Goal: Task Accomplishment & Management: Manage account settings

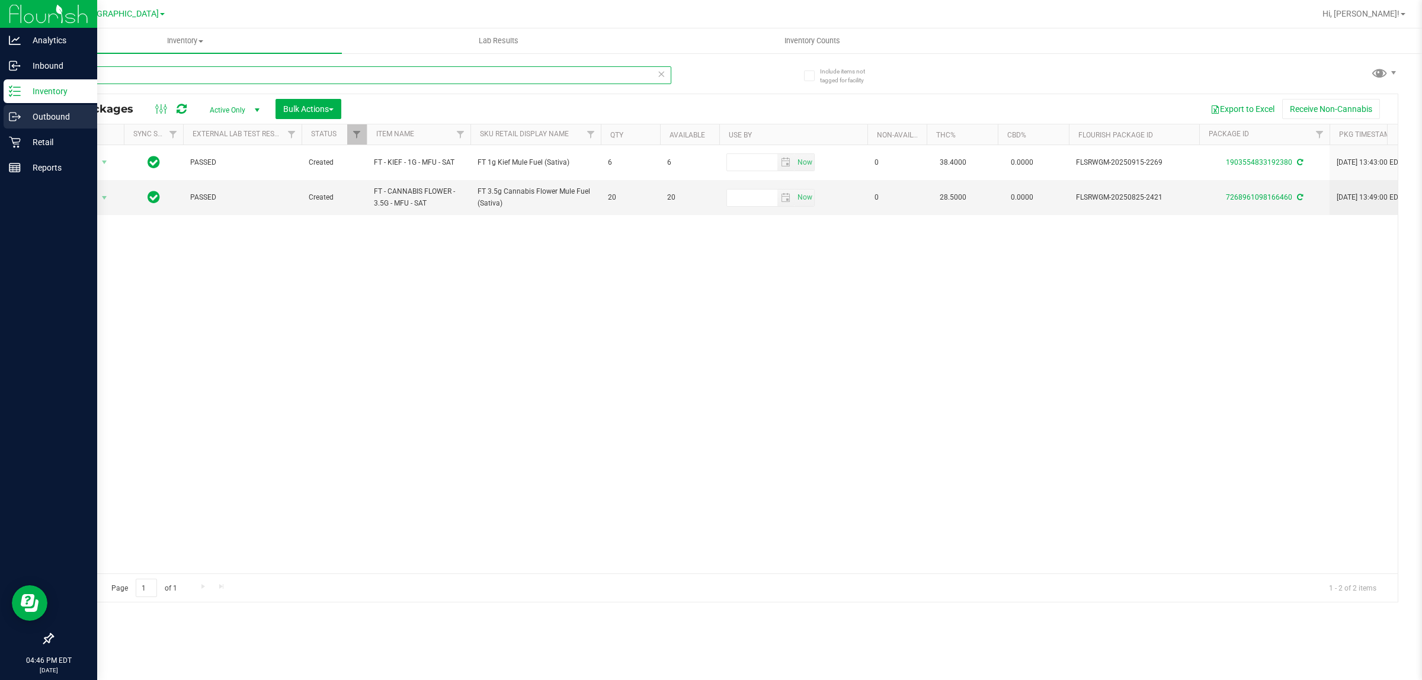
drag, startPoint x: 114, startPoint y: 71, endPoint x: 0, endPoint y: 116, distance: 122.7
click at [0, 113] on div "Analytics Inbound Inventory Outbound Retail Reports 04:46 PM EDT [DATE] 09/[GEO…" at bounding box center [711, 340] width 1422 height 680
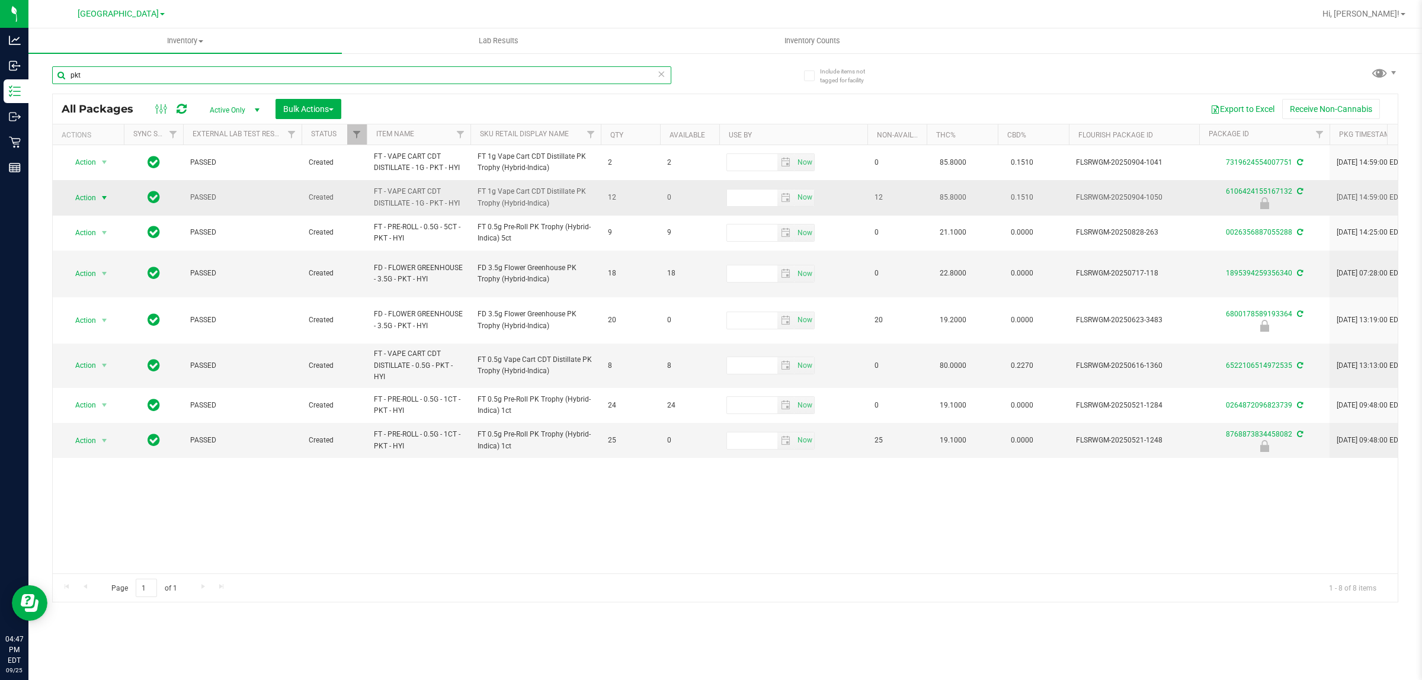
type input "pkt"
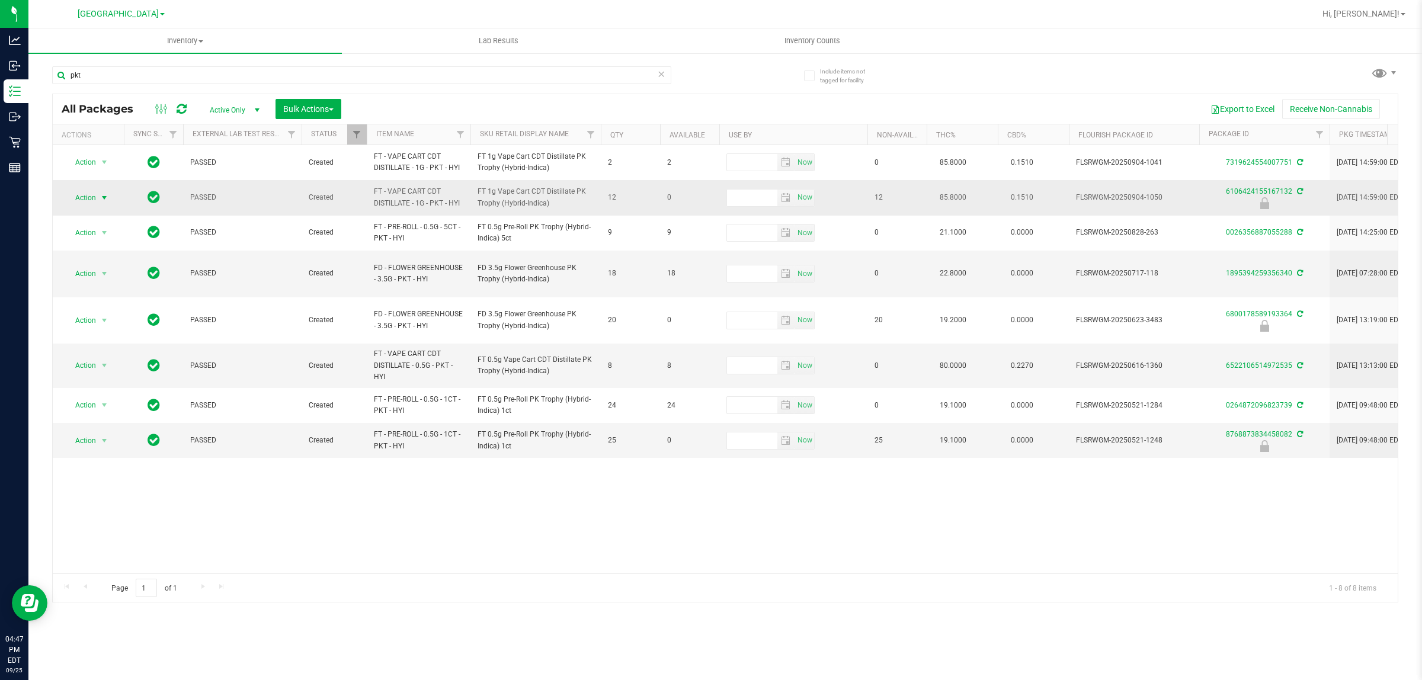
click at [94, 196] on span "Action" at bounding box center [81, 198] width 32 height 17
click at [104, 330] on li "Unlock package" at bounding box center [103, 339] width 76 height 18
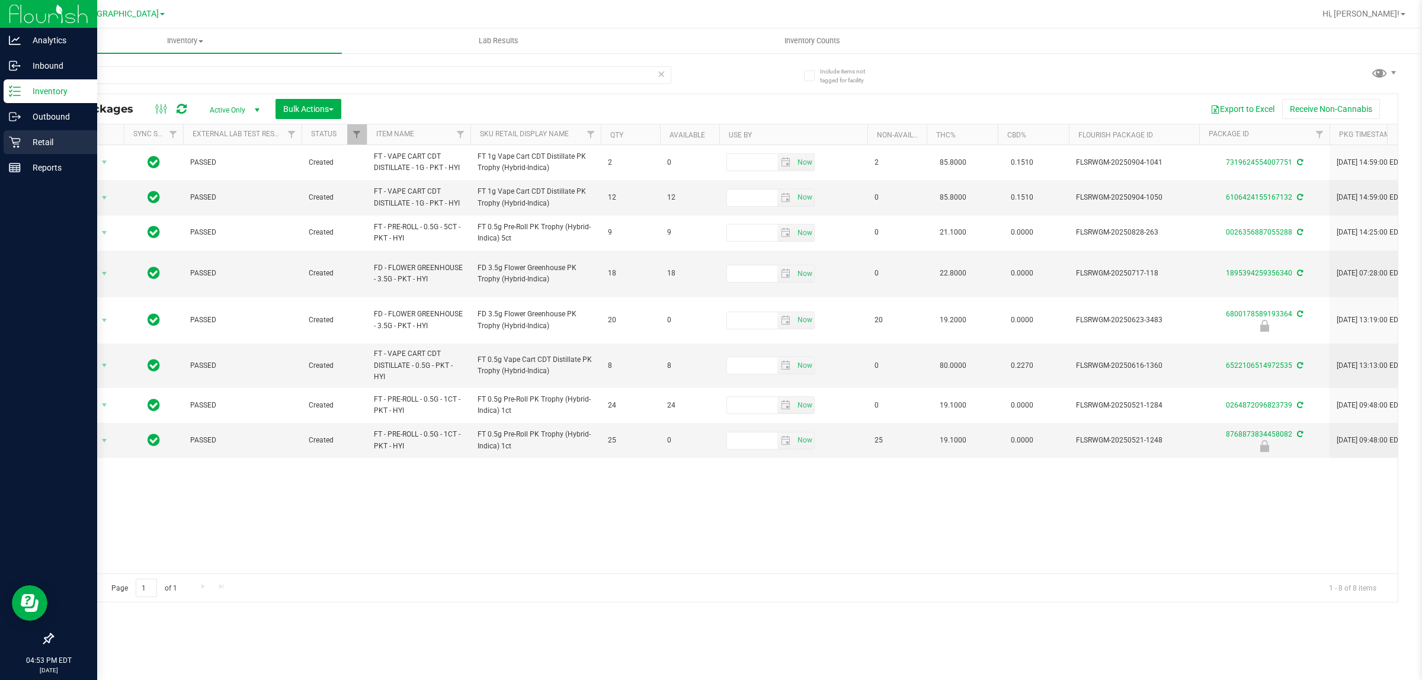
click at [21, 143] on p "Retail" at bounding box center [56, 142] width 71 height 14
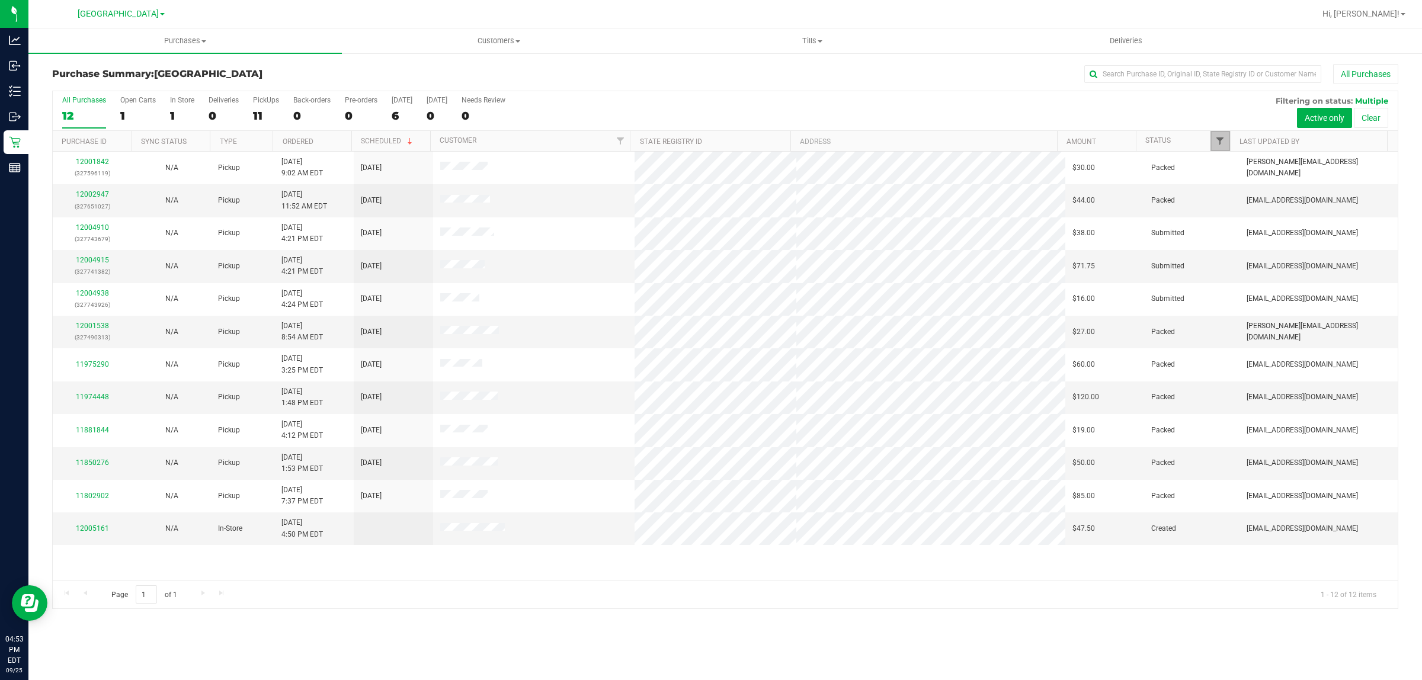
click at [1224, 140] on span "Filter" at bounding box center [1219, 140] width 9 height 9
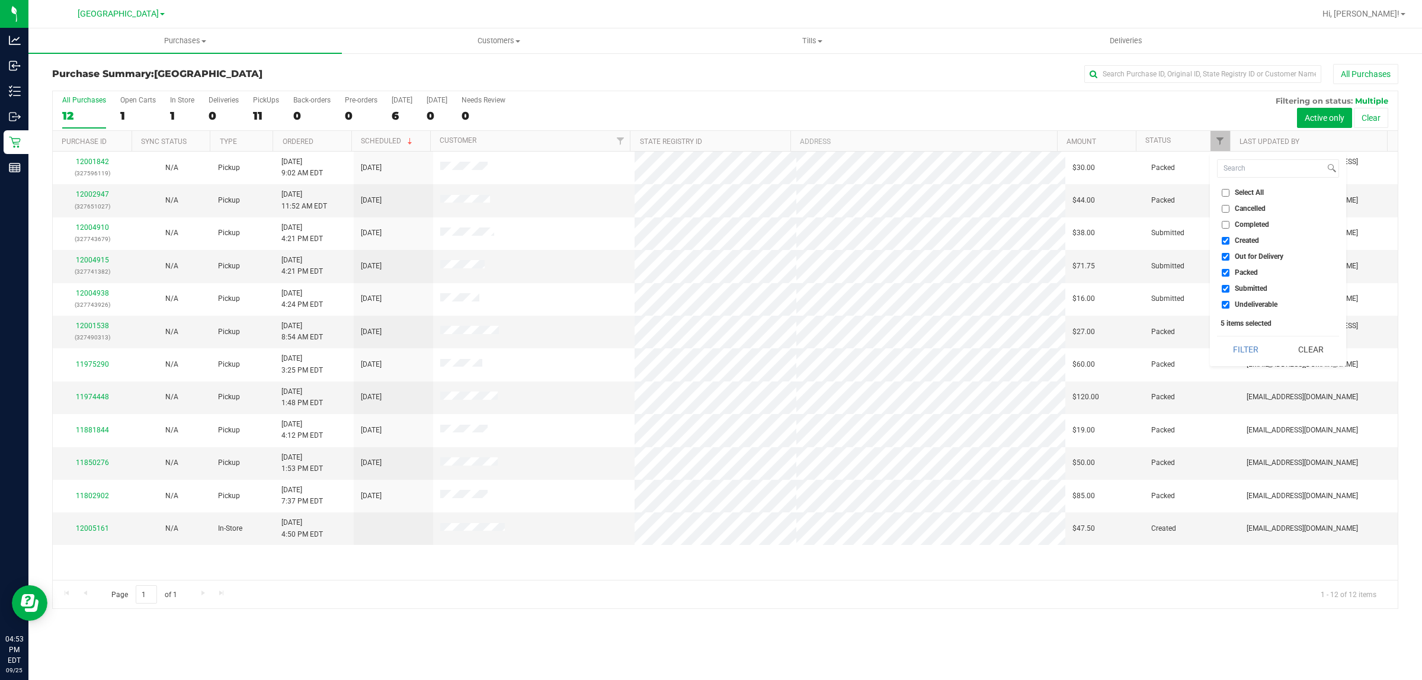
click at [1241, 258] on span "Out for Delivery" at bounding box center [1259, 256] width 49 height 7
click at [1230, 258] on input "Out for Delivery" at bounding box center [1226, 257] width 8 height 8
checkbox input "false"
click at [1237, 274] on span "Packed" at bounding box center [1246, 272] width 23 height 7
click at [1230, 274] on input "Packed" at bounding box center [1226, 273] width 8 height 8
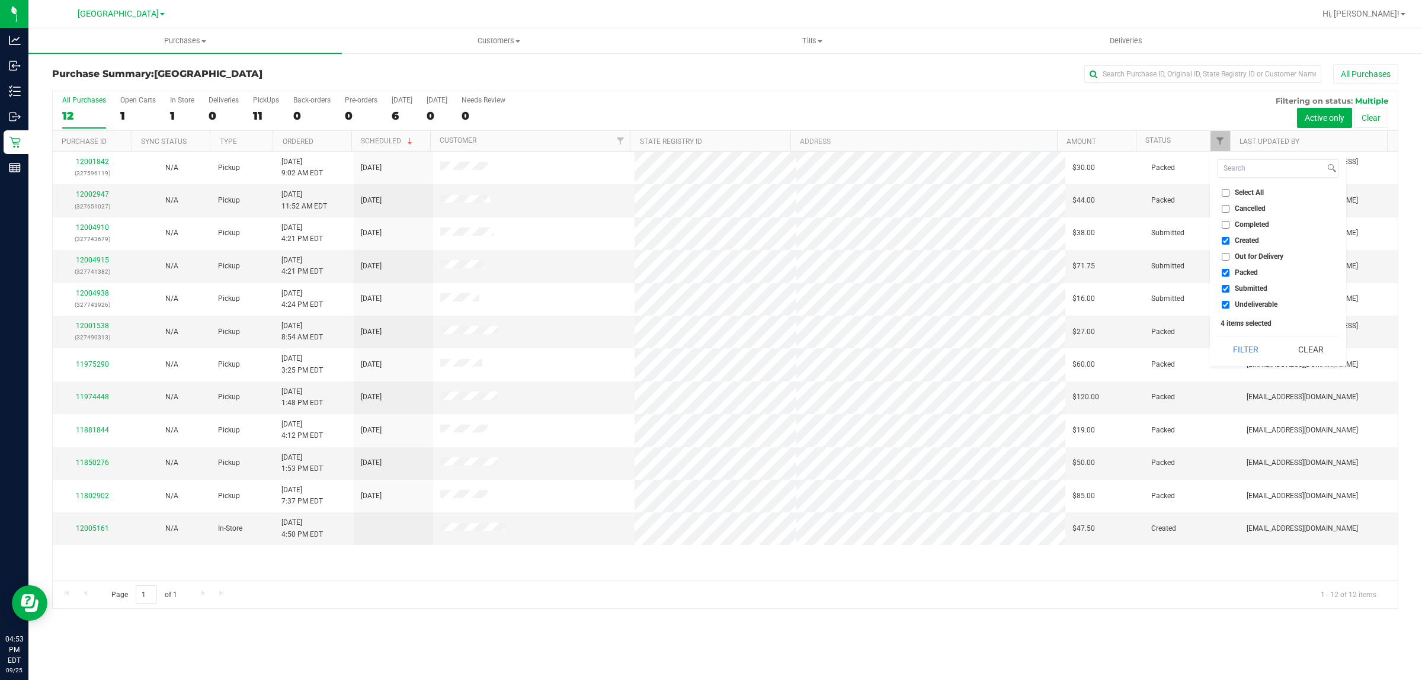
checkbox input "false"
click at [1231, 307] on label "Undeliverable" at bounding box center [1250, 305] width 56 height 8
click at [1230, 307] on input "Undeliverable" at bounding box center [1226, 305] width 8 height 8
checkbox input "false"
click at [1240, 338] on button "Filter" at bounding box center [1245, 350] width 57 height 26
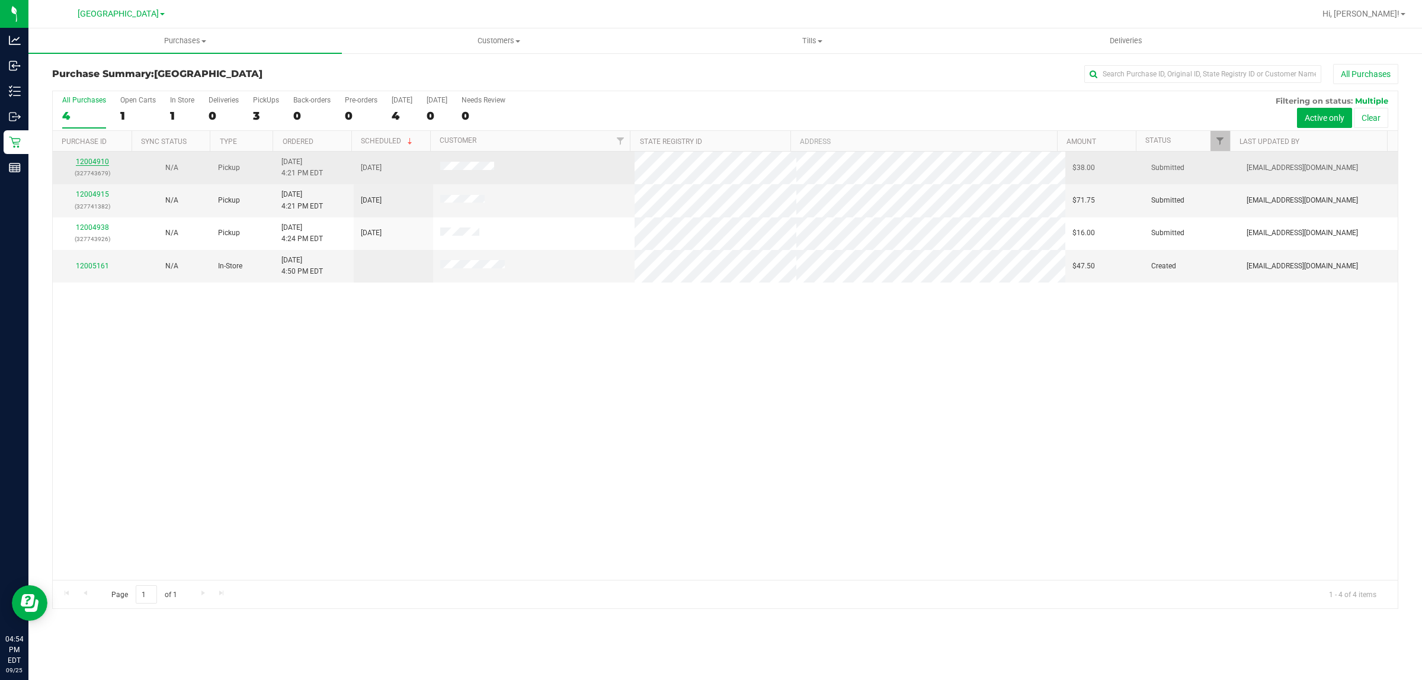
click at [101, 164] on link "12004910" at bounding box center [92, 162] width 33 height 8
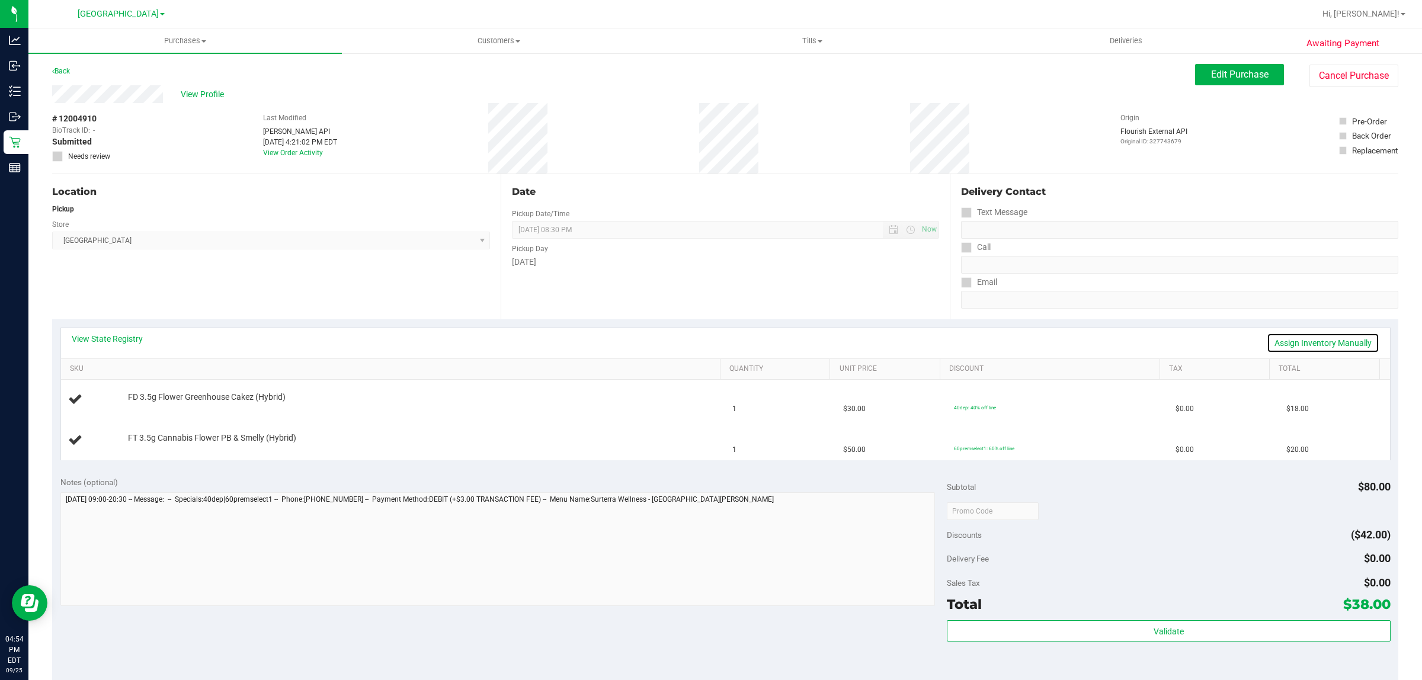
click at [1320, 347] on link "Assign Inventory Manually" at bounding box center [1323, 343] width 113 height 20
click at [1329, 343] on link "Save & Exit" at bounding box center [1352, 343] width 56 height 20
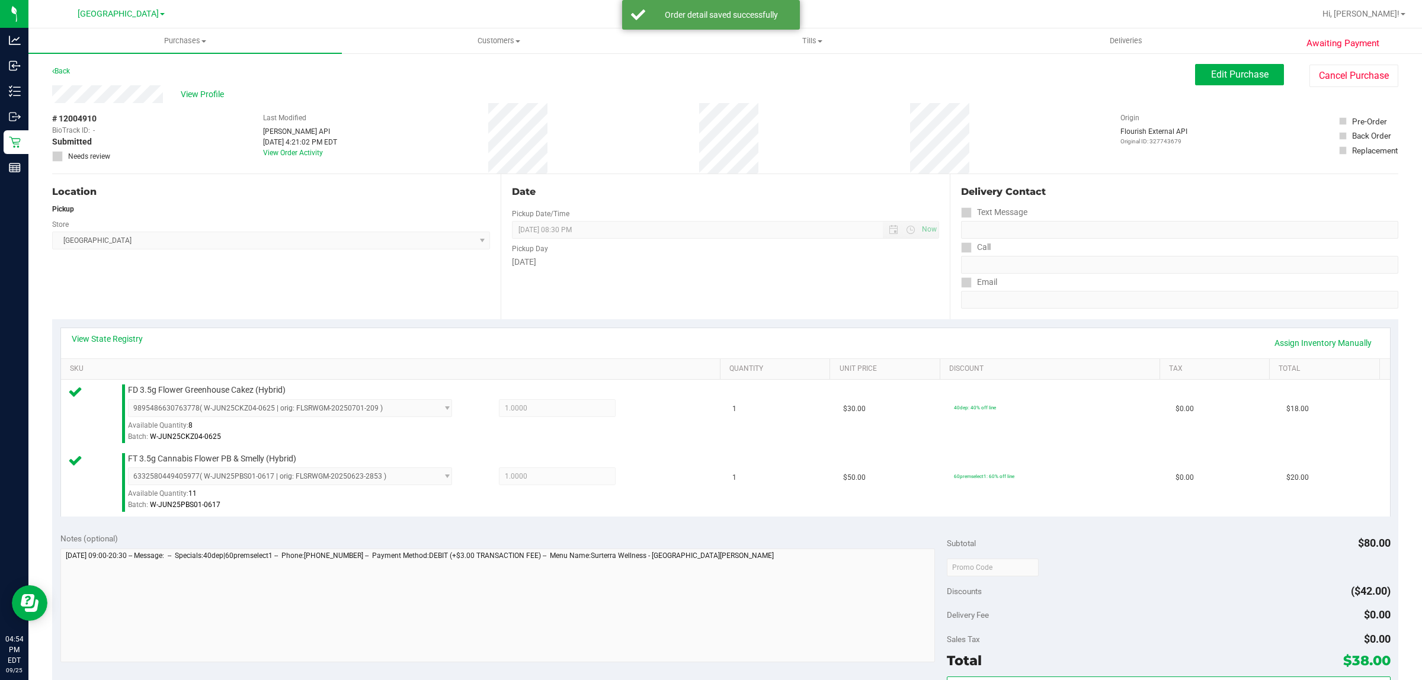
scroll to position [121, 0]
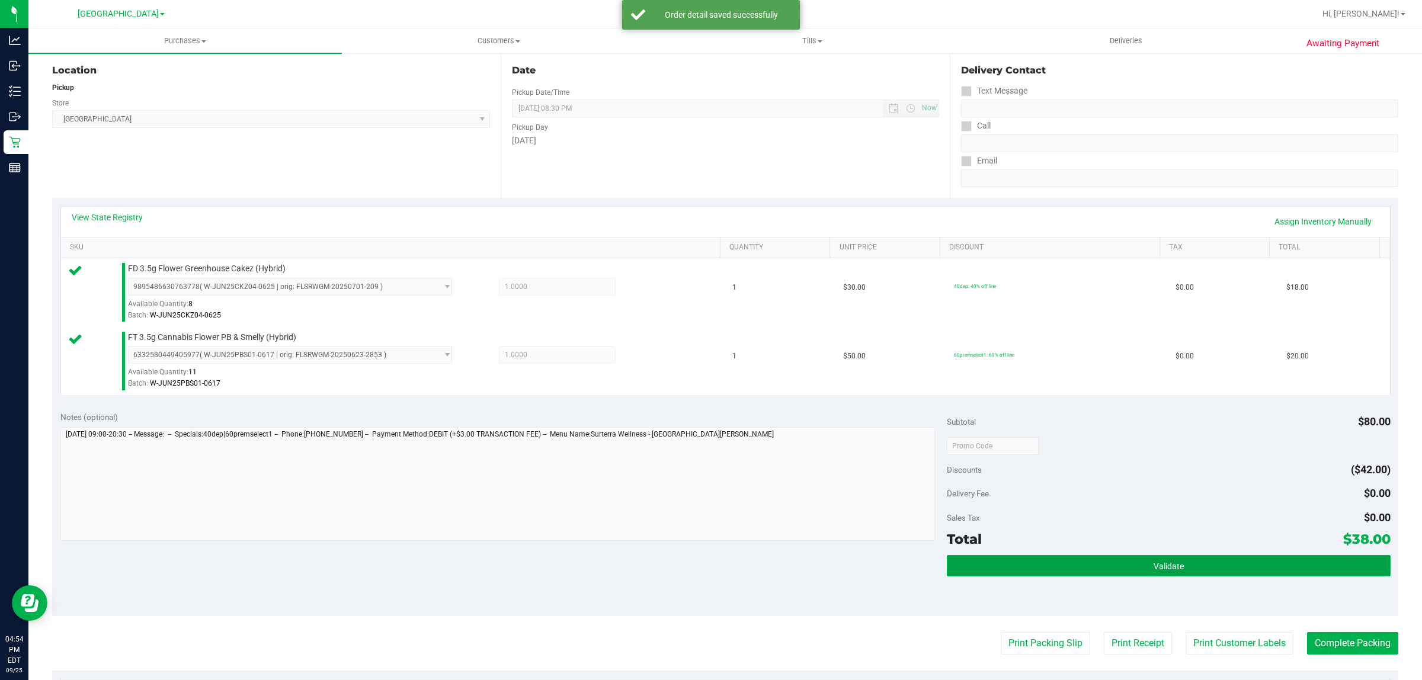
click at [1106, 557] on button "Validate" at bounding box center [1168, 565] width 443 height 21
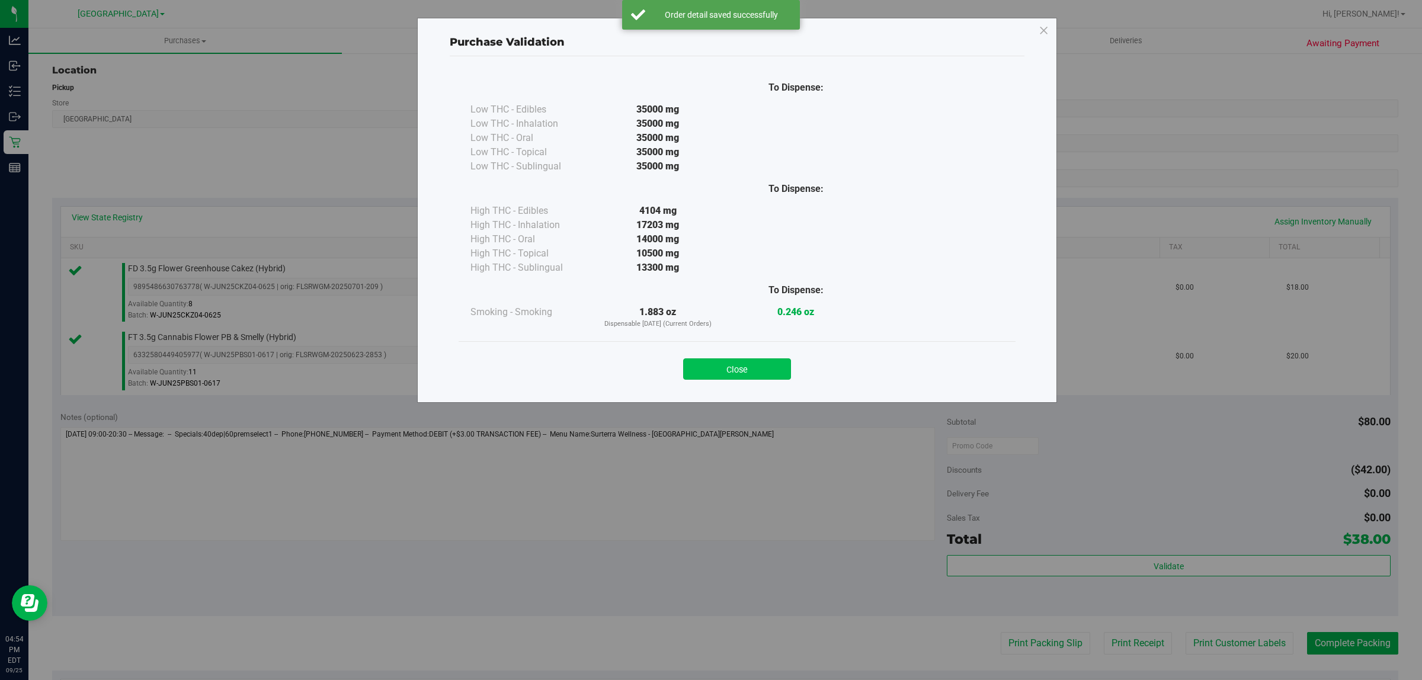
click at [745, 377] on button "Close" at bounding box center [737, 369] width 108 height 21
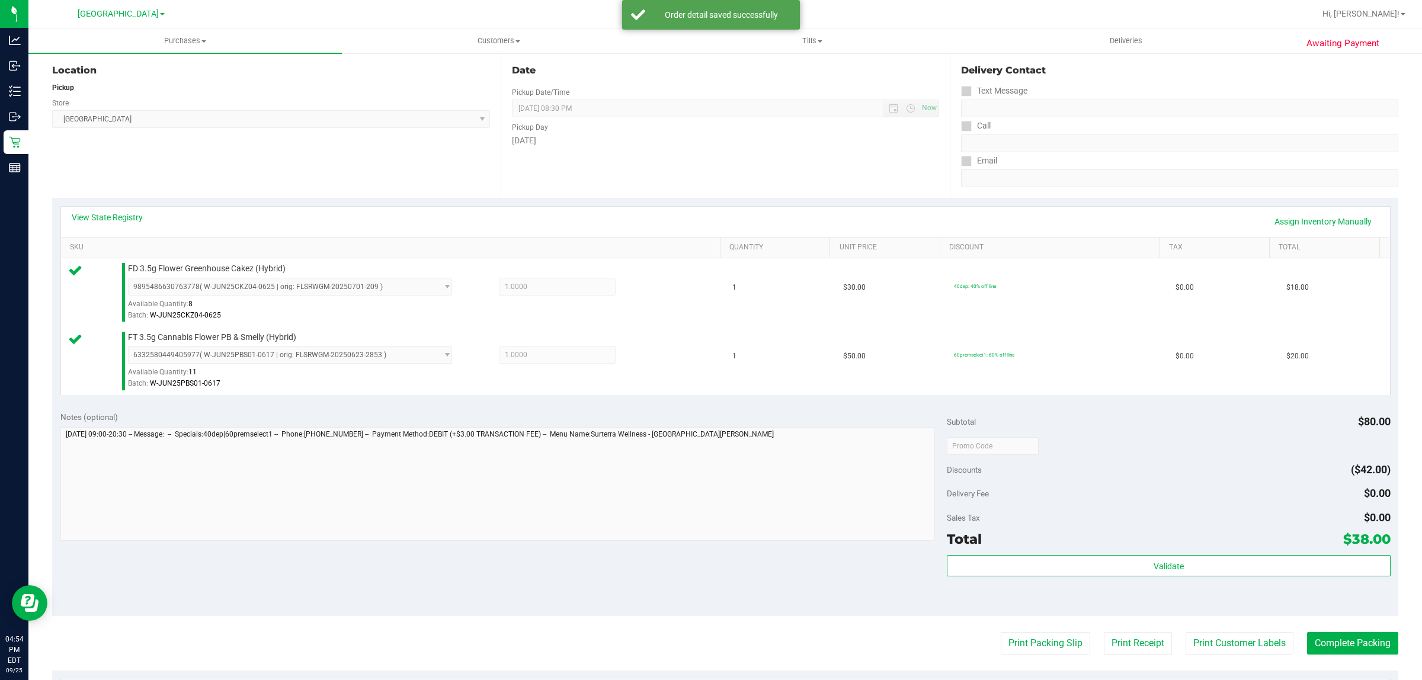
scroll to position [219, 0]
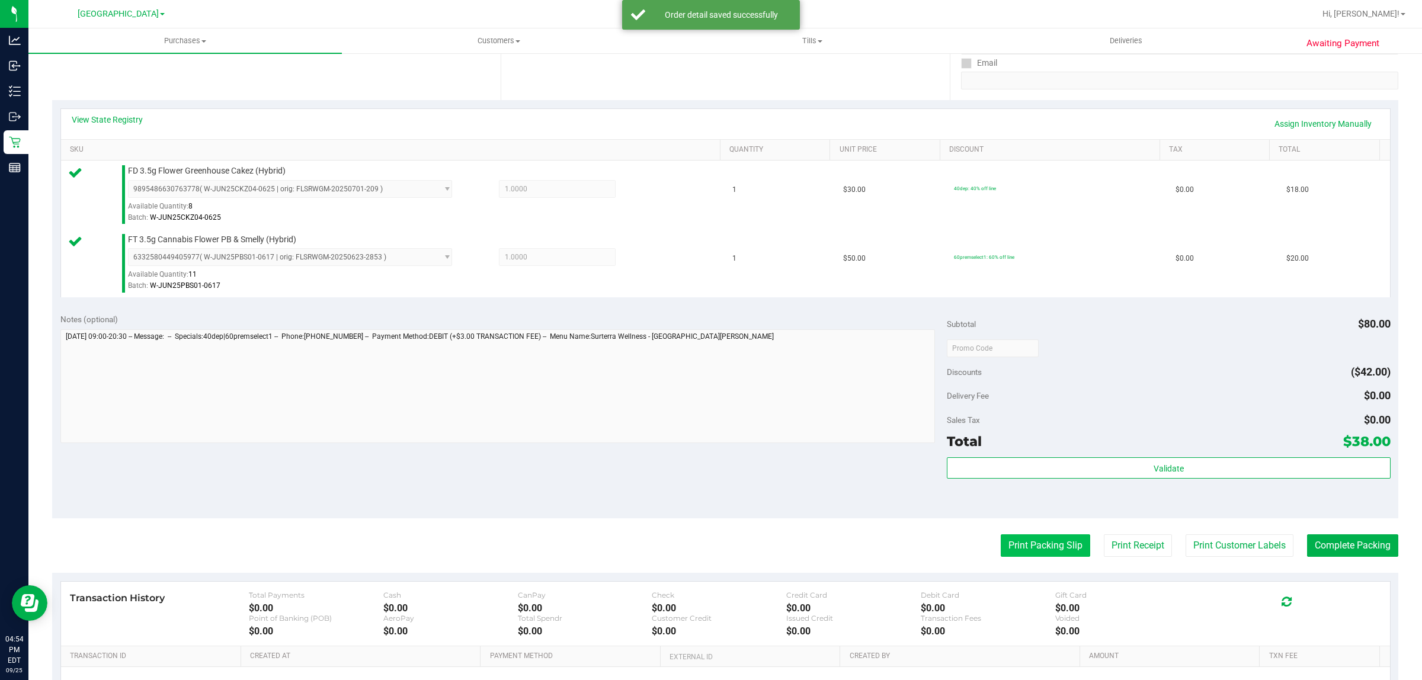
click at [1030, 547] on button "Print Packing Slip" at bounding box center [1045, 546] width 89 height 23
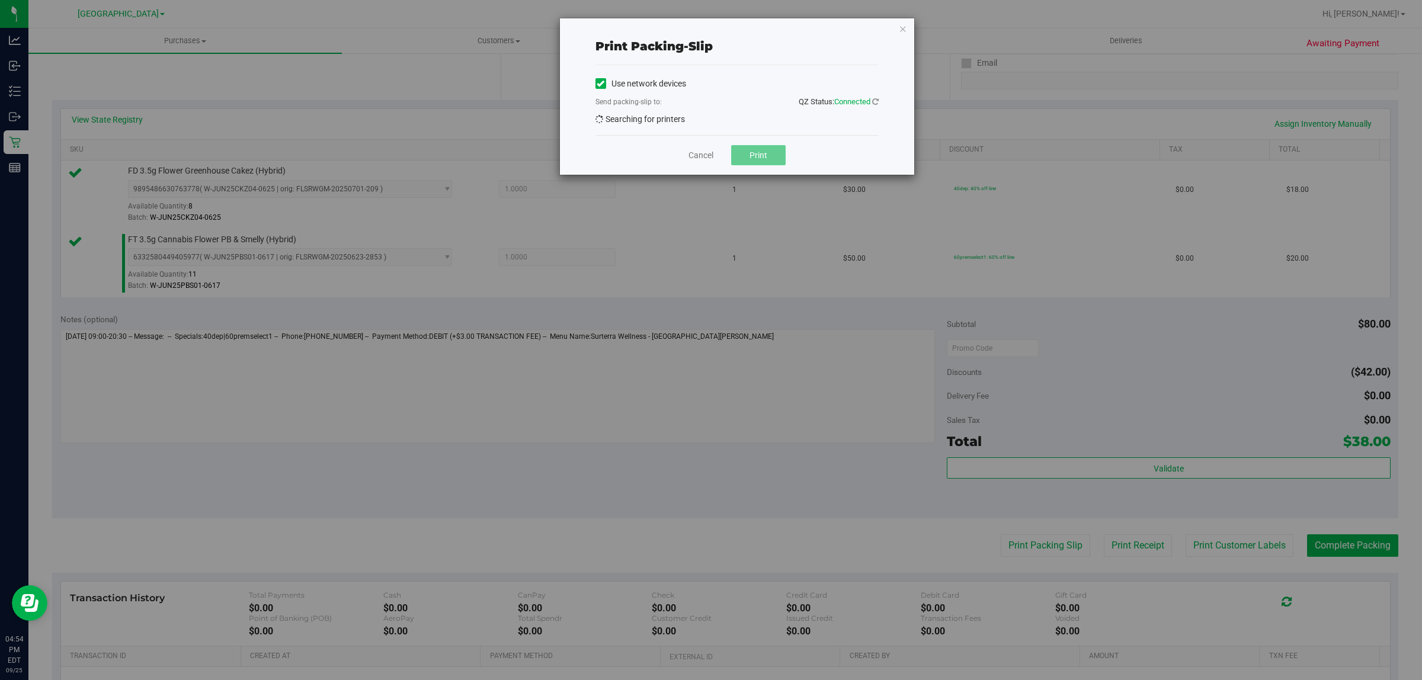
click at [768, 161] on button "Print" at bounding box center [758, 155] width 55 height 20
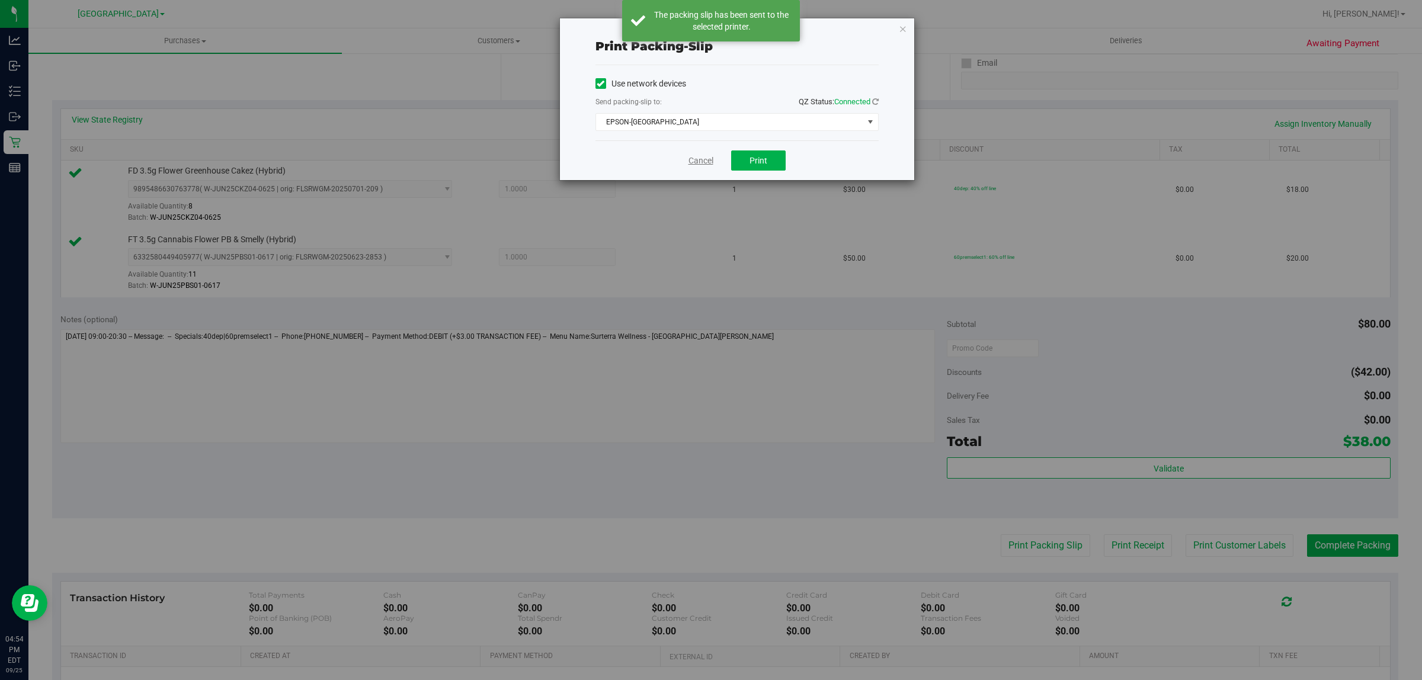
click at [694, 158] on link "Cancel" at bounding box center [701, 161] width 25 height 12
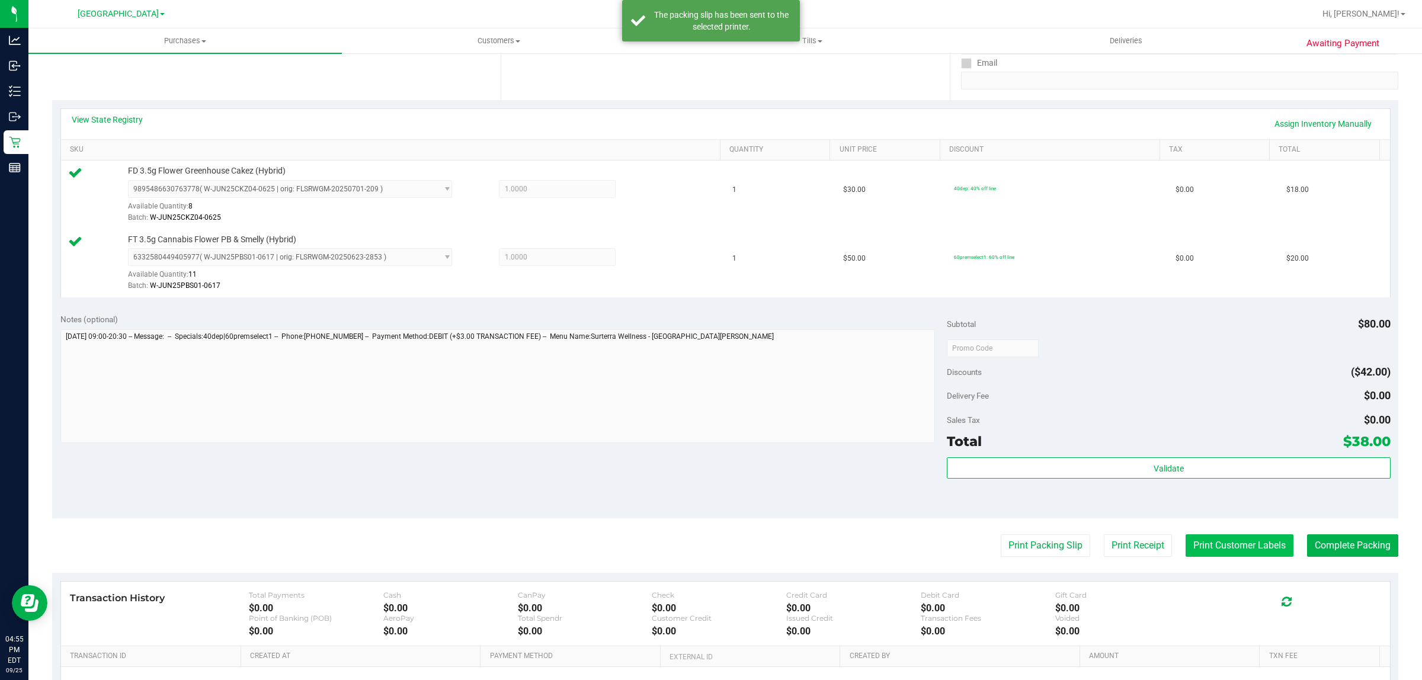
click at [1231, 551] on button "Print Customer Labels" at bounding box center [1240, 546] width 108 height 23
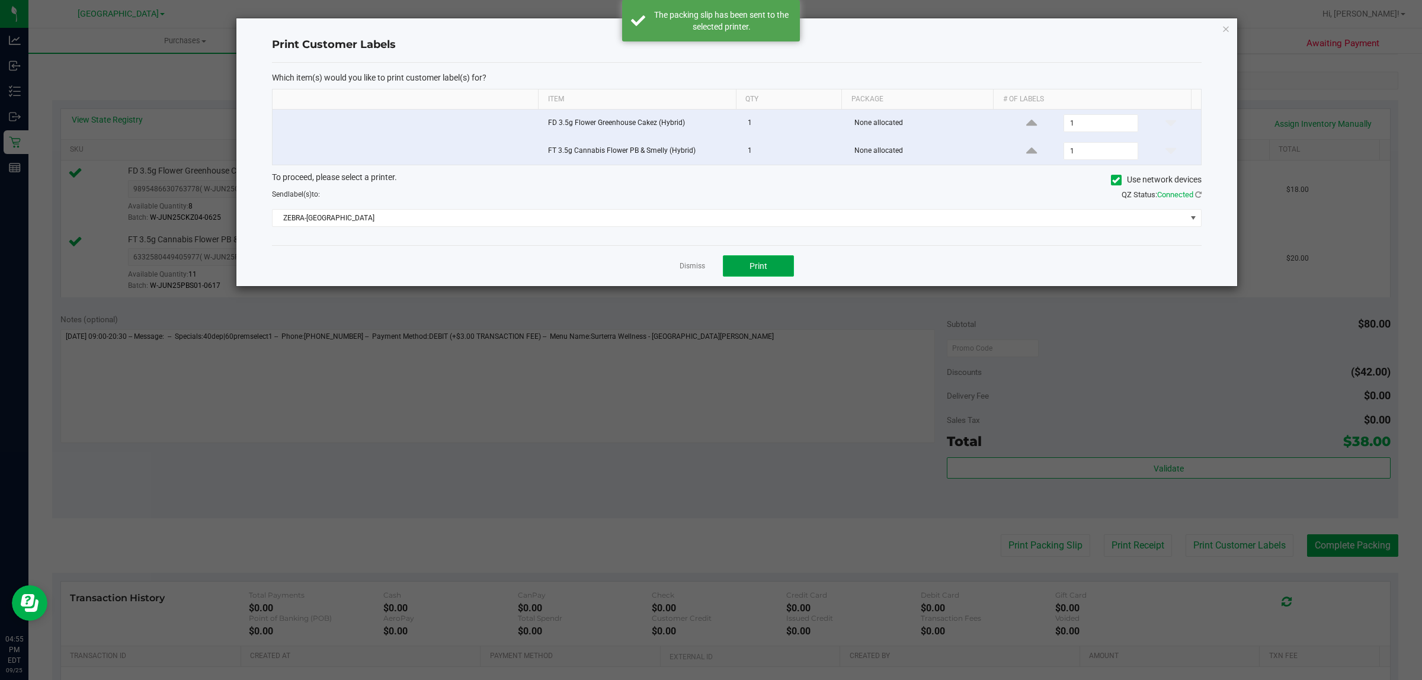
click at [783, 265] on button "Print" at bounding box center [758, 265] width 71 height 21
click at [689, 268] on link "Dismiss" at bounding box center [692, 266] width 25 height 10
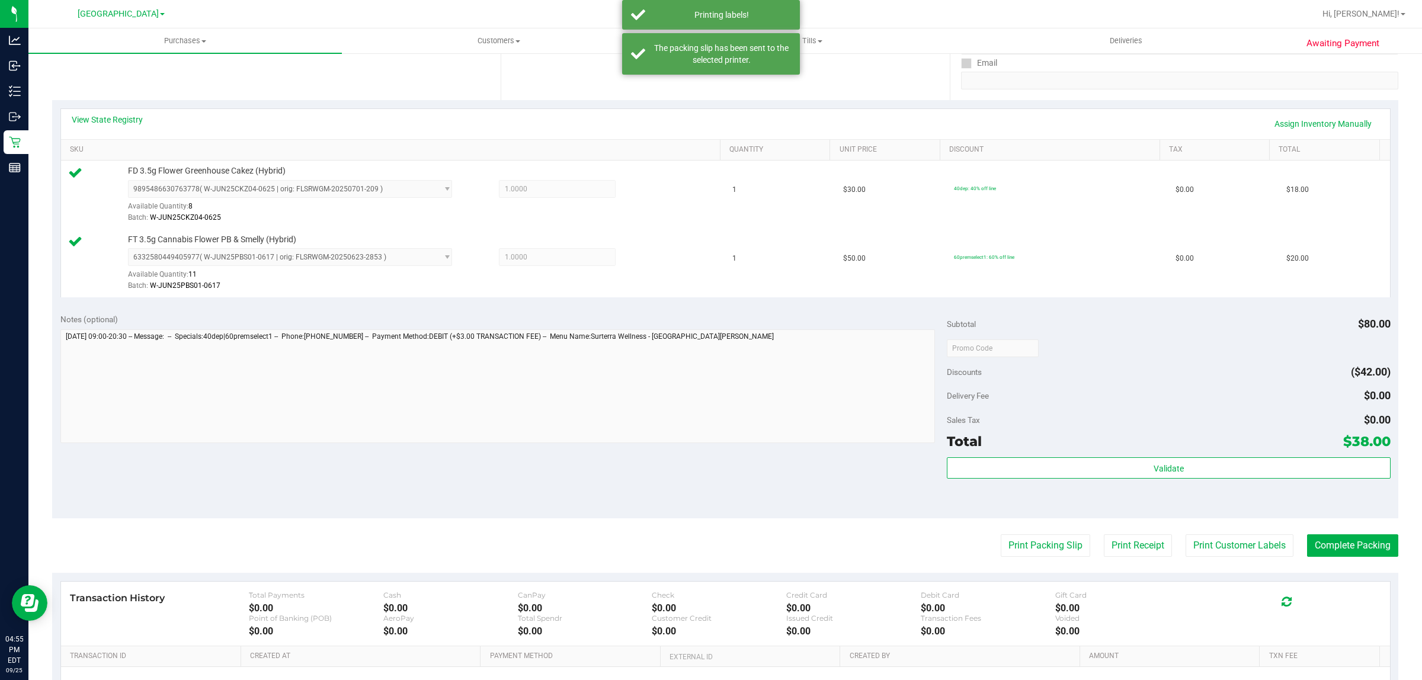
click at [1081, 492] on div "Validate" at bounding box center [1168, 483] width 443 height 53
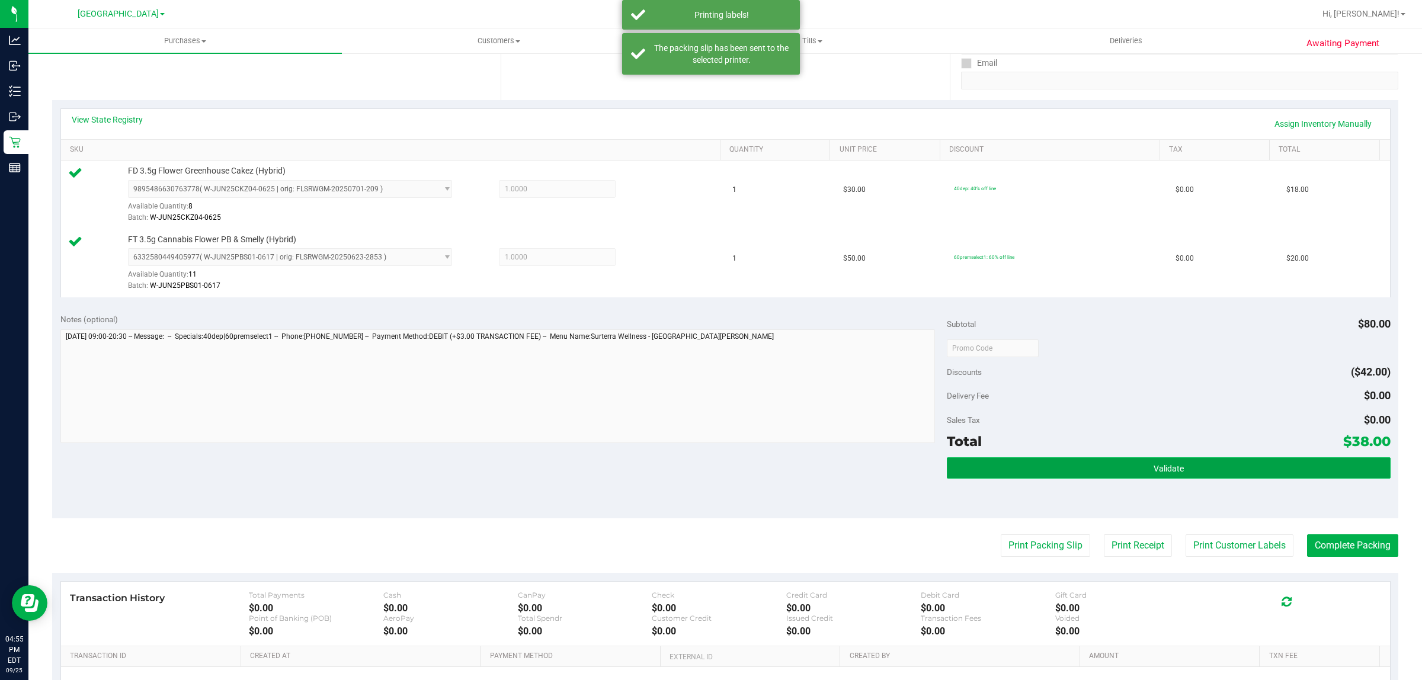
click at [1043, 472] on button "Validate" at bounding box center [1168, 467] width 443 height 21
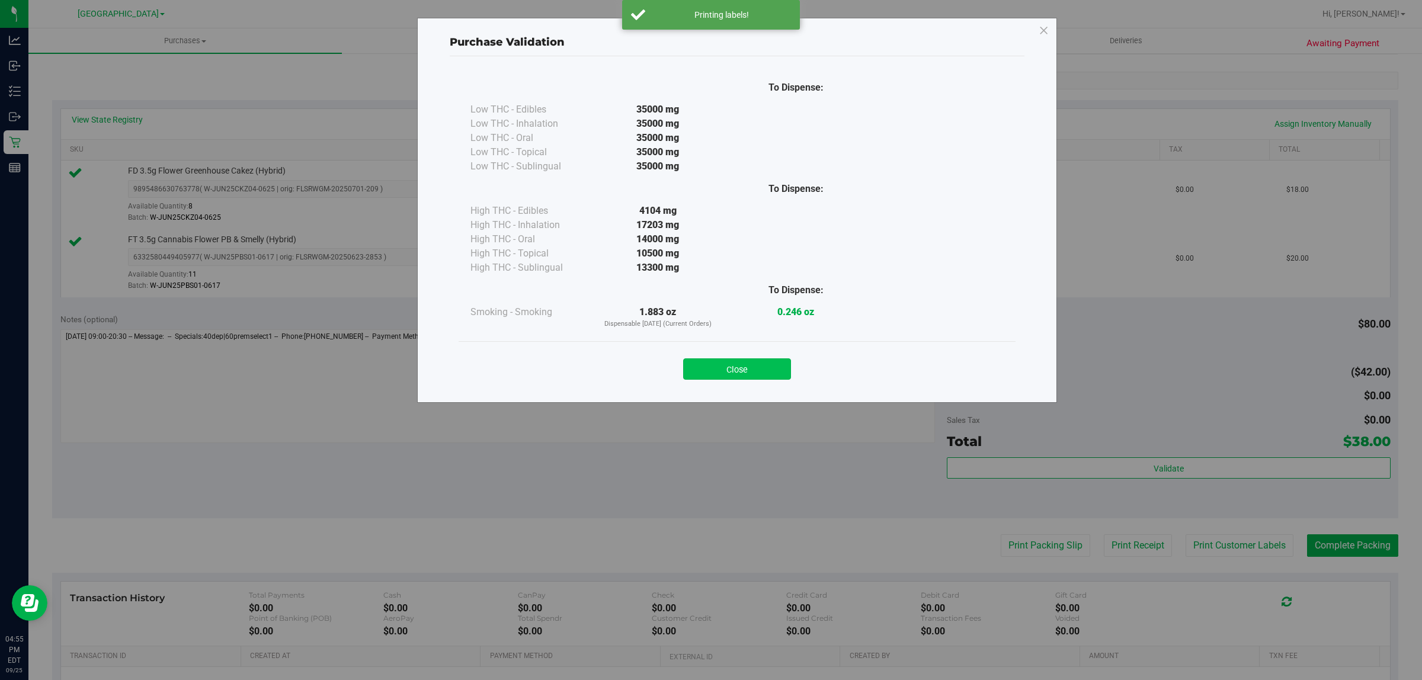
click at [785, 363] on button "Close" at bounding box center [737, 369] width 108 height 21
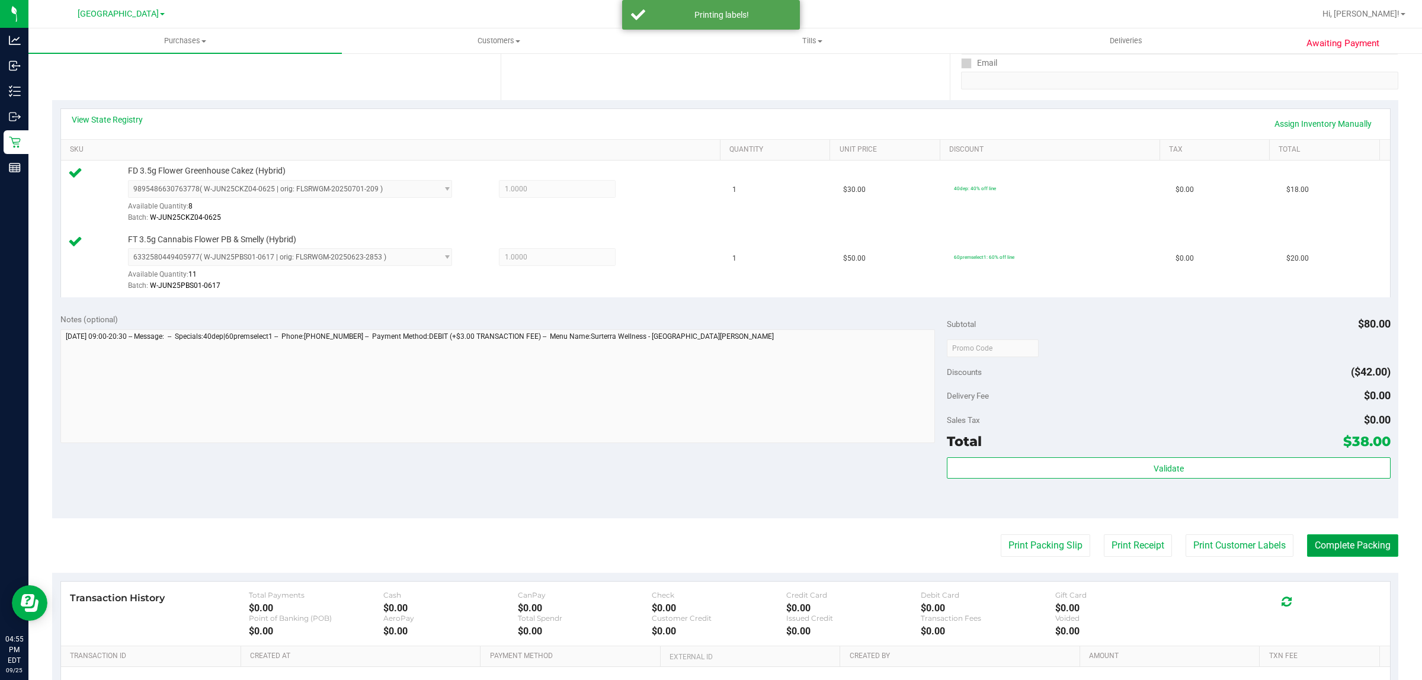
click at [1350, 552] on button "Complete Packing" at bounding box center [1352, 546] width 91 height 23
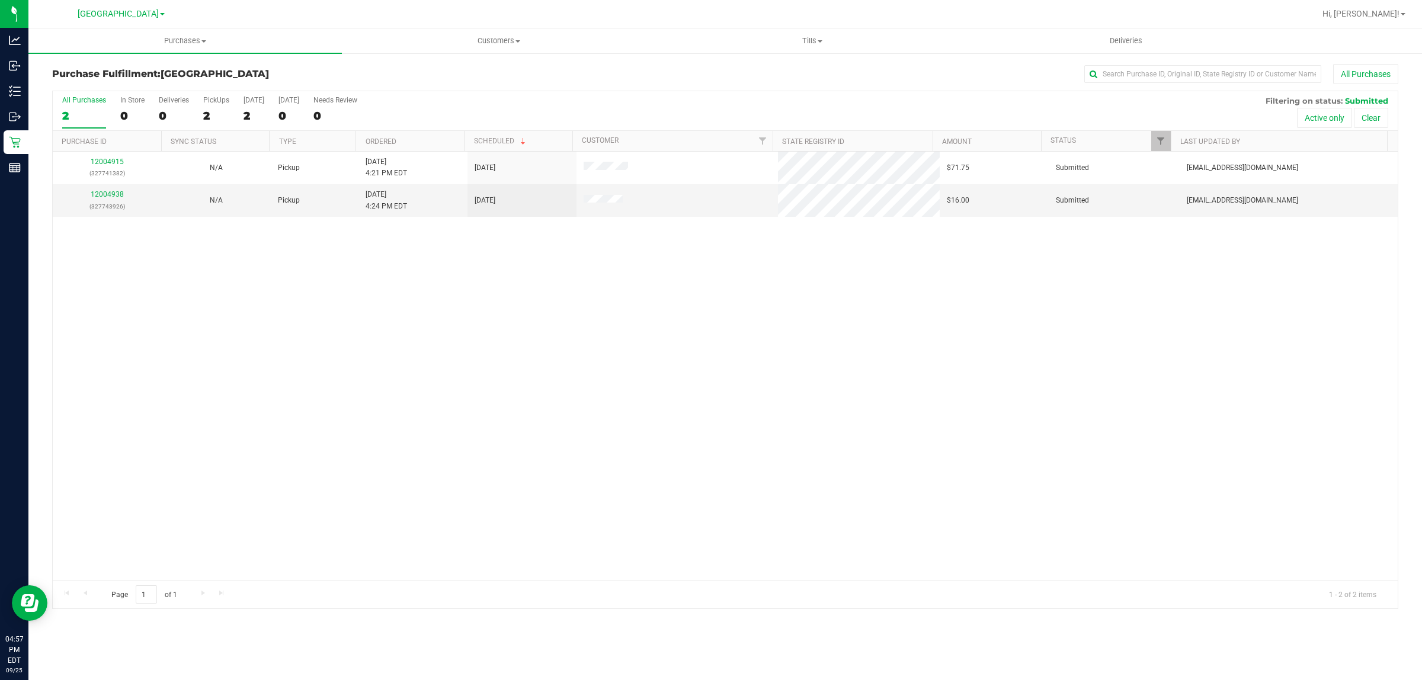
click at [212, 392] on div "12004915 (327741382) N/A Pickup [DATE] 4:21 PM EDT 9/25/2025 $71.75 Submitted […" at bounding box center [725, 366] width 1345 height 428
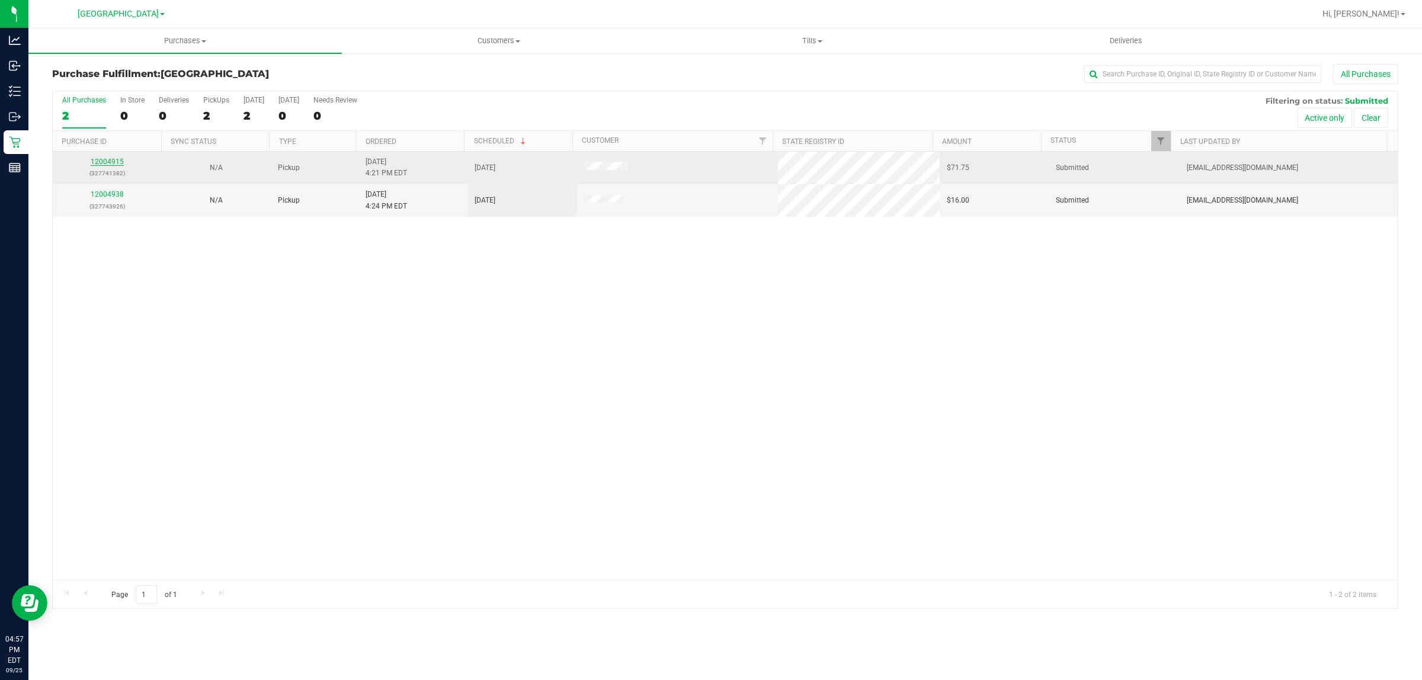
click at [101, 163] on link "12004915" at bounding box center [107, 162] width 33 height 8
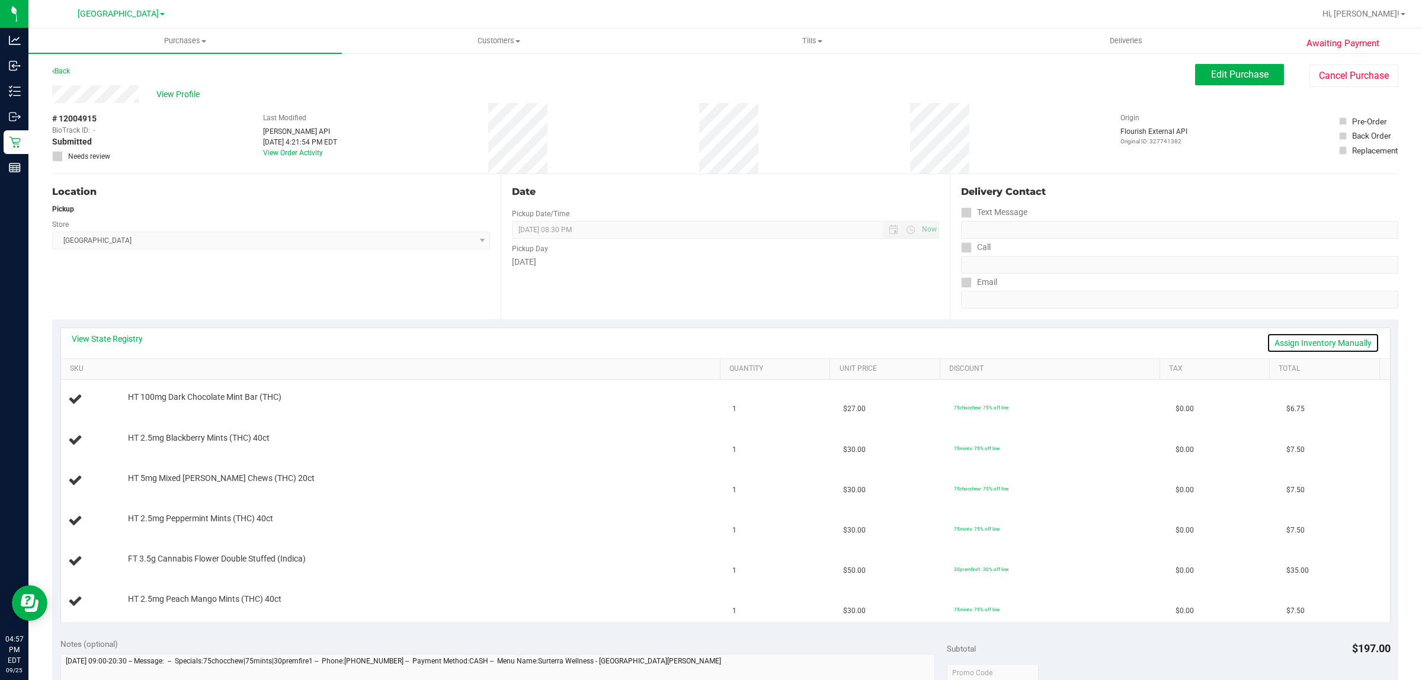
click at [1305, 338] on link "Assign Inventory Manually" at bounding box center [1323, 343] width 113 height 20
click at [1352, 344] on link "Save & Exit" at bounding box center [1352, 343] width 56 height 20
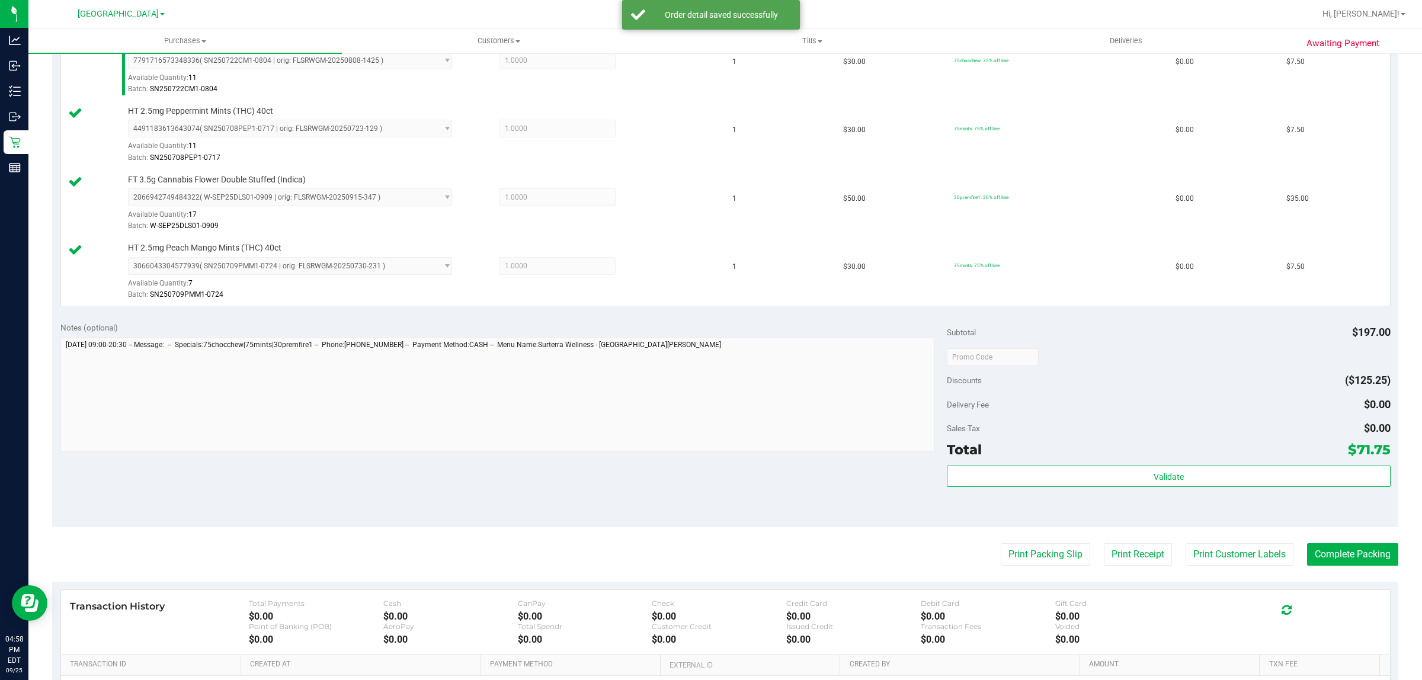
scroll to position [487, 0]
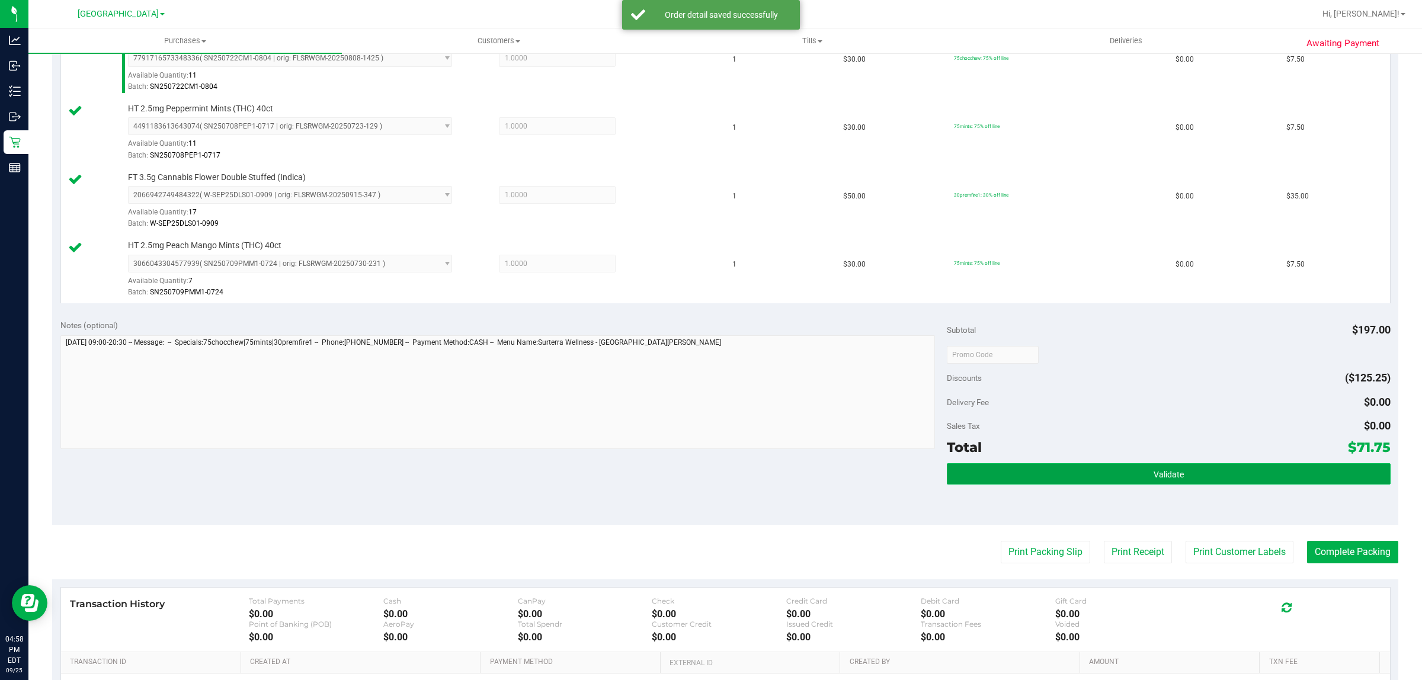
click at [988, 482] on button "Validate" at bounding box center [1168, 473] width 443 height 21
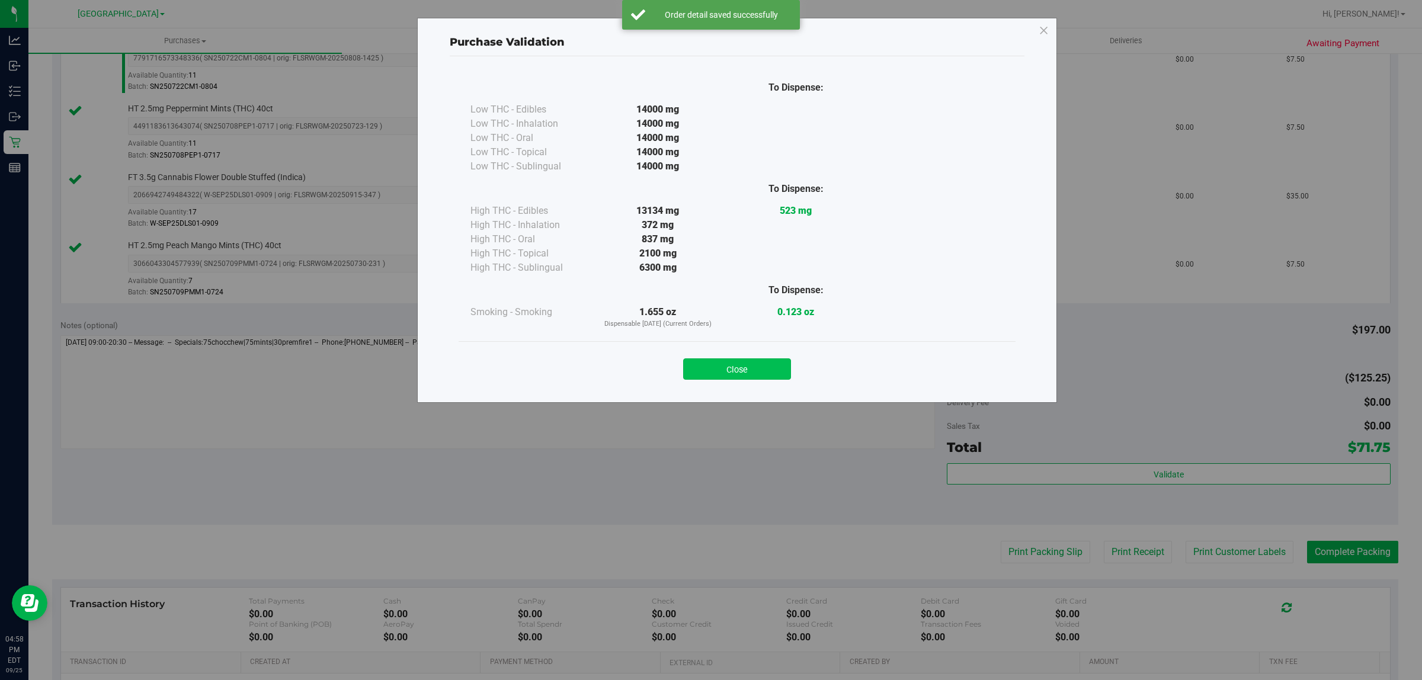
click at [751, 359] on button "Close" at bounding box center [737, 369] width 108 height 21
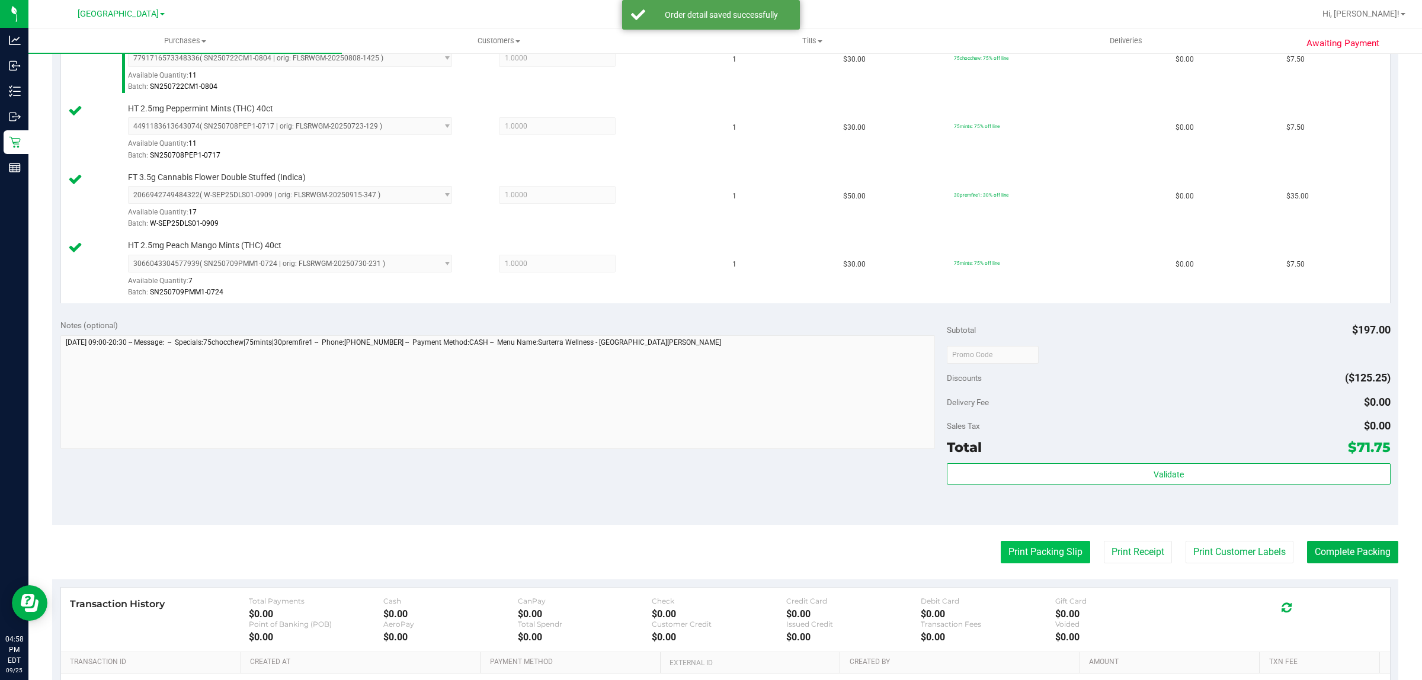
click at [1020, 557] on button "Print Packing Slip" at bounding box center [1045, 552] width 89 height 23
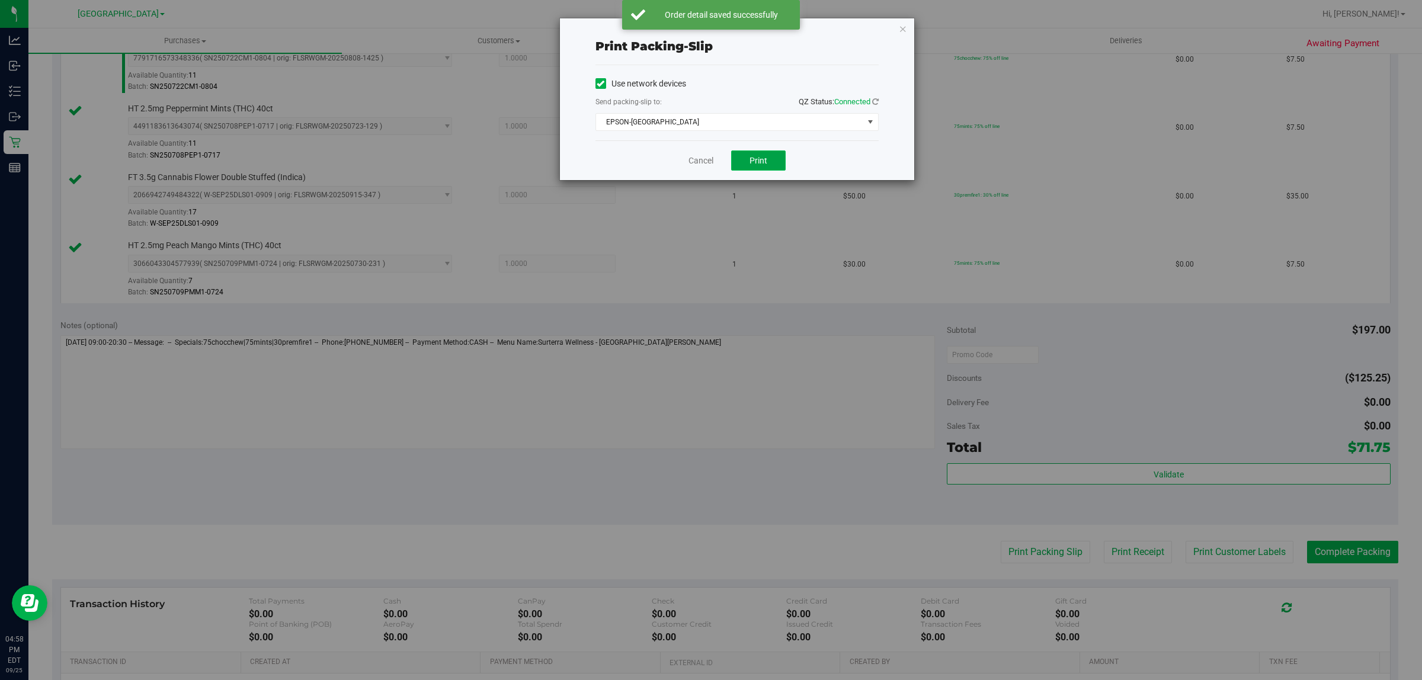
click at [765, 165] on span "Print" at bounding box center [759, 160] width 18 height 9
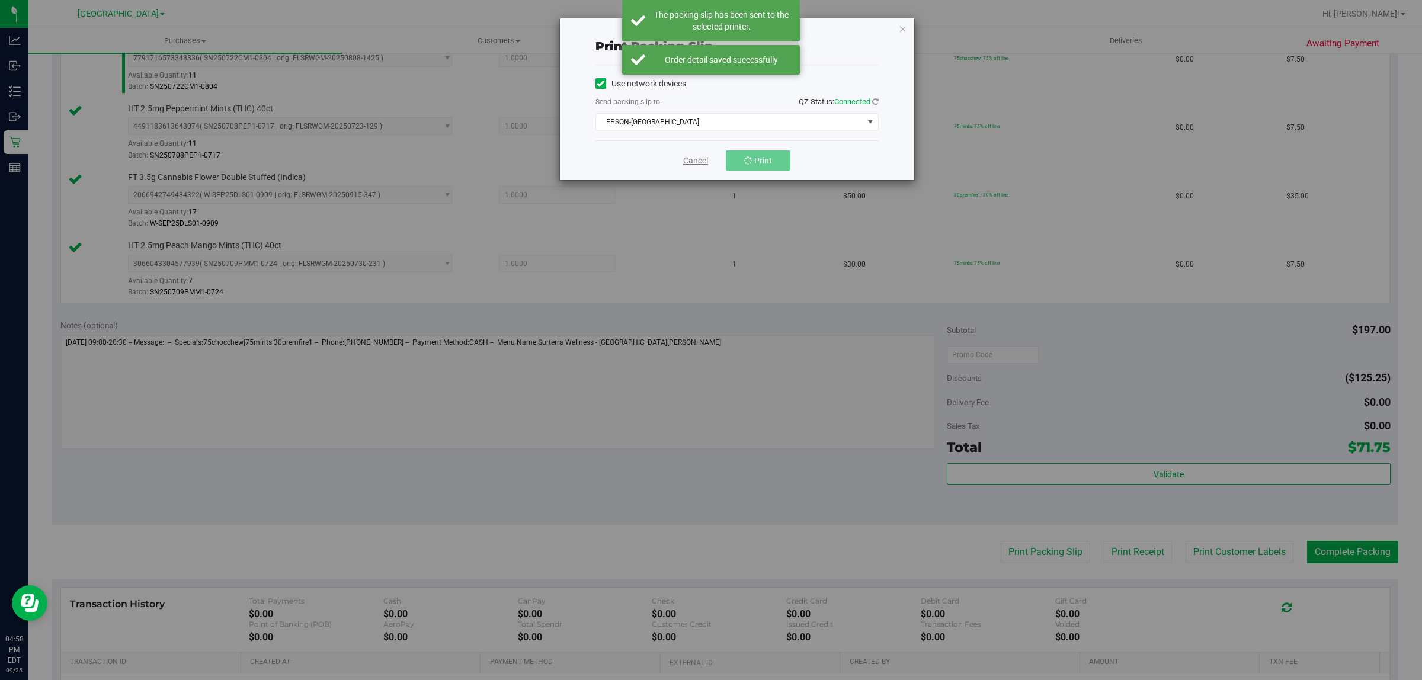
click at [686, 161] on link "Cancel" at bounding box center [695, 161] width 25 height 12
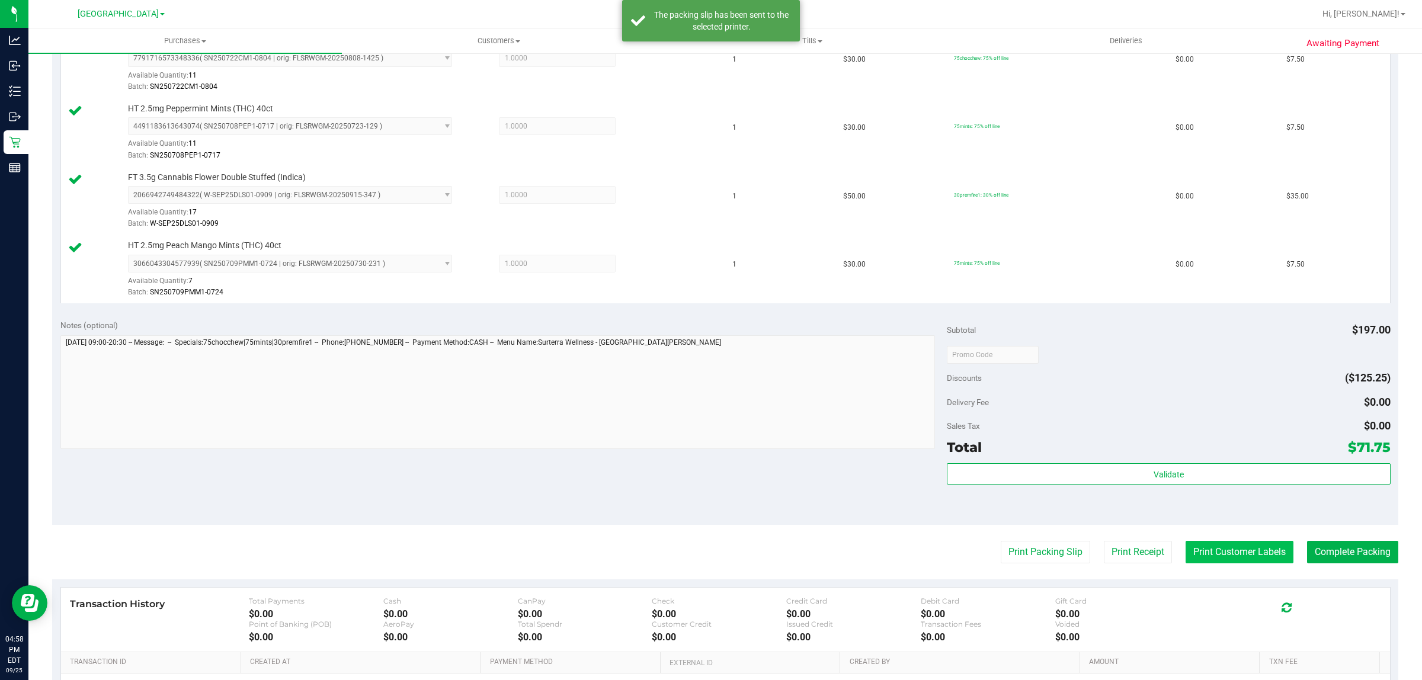
click at [1192, 553] on button "Print Customer Labels" at bounding box center [1240, 552] width 108 height 23
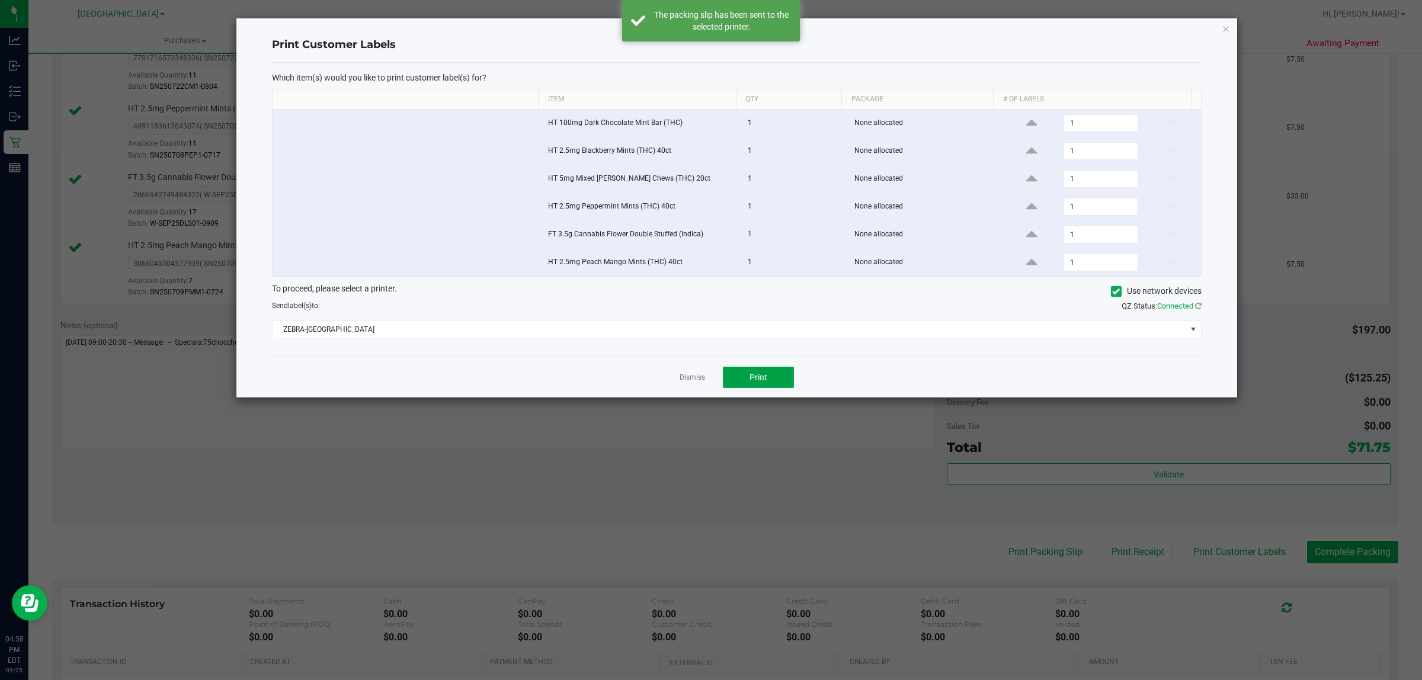
click at [771, 388] on button "Print" at bounding box center [758, 377] width 71 height 21
click at [760, 380] on span "Print" at bounding box center [759, 377] width 18 height 9
click at [695, 380] on link "Dismiss" at bounding box center [692, 378] width 25 height 10
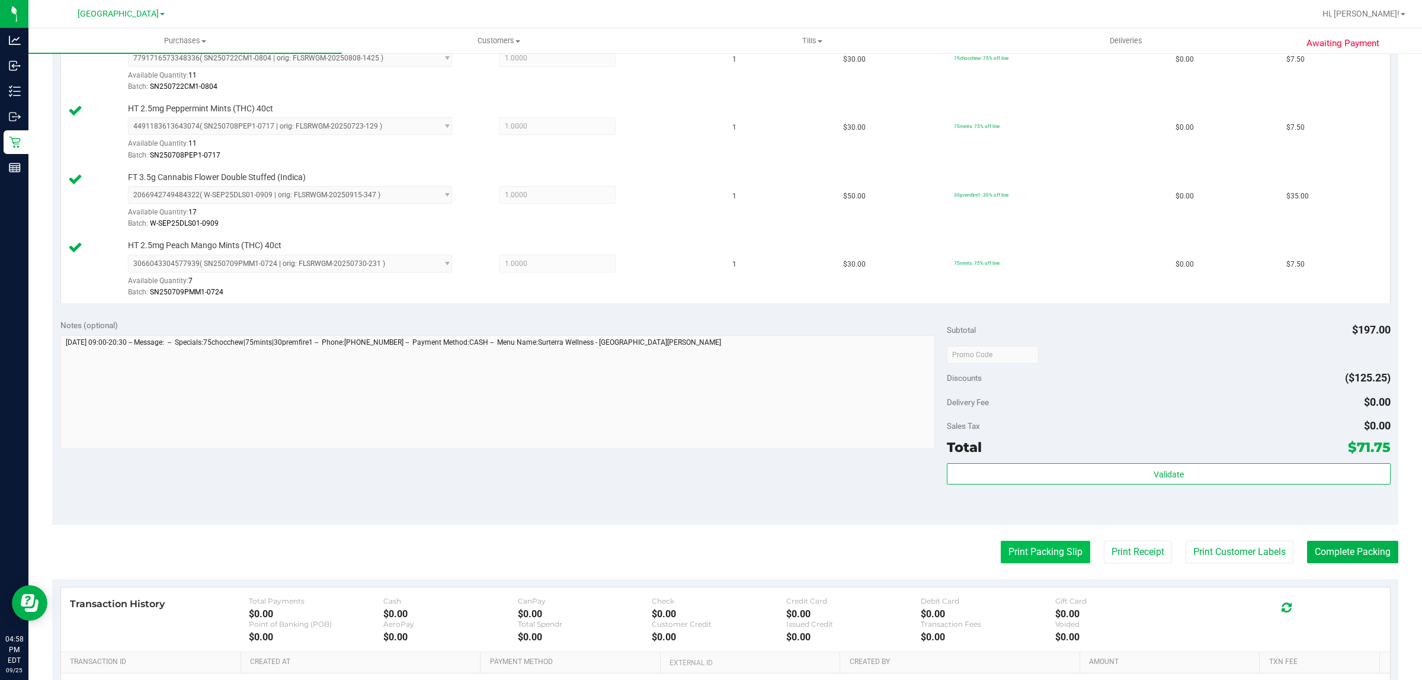
click at [1011, 561] on button "Print Packing Slip" at bounding box center [1045, 552] width 89 height 23
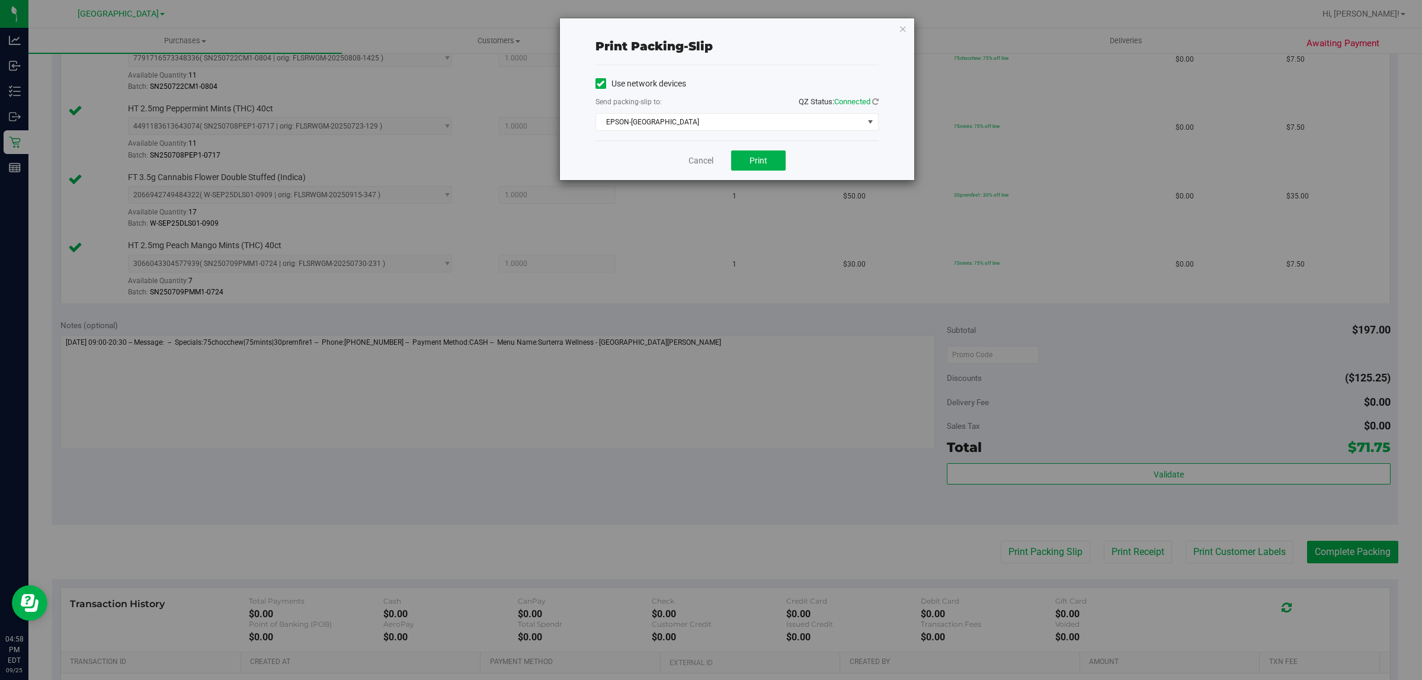
click at [788, 166] on div "Cancel Print" at bounding box center [737, 160] width 283 height 40
click at [767, 165] on button "Print" at bounding box center [758, 161] width 55 height 20
click at [693, 158] on link "Cancel" at bounding box center [701, 161] width 25 height 12
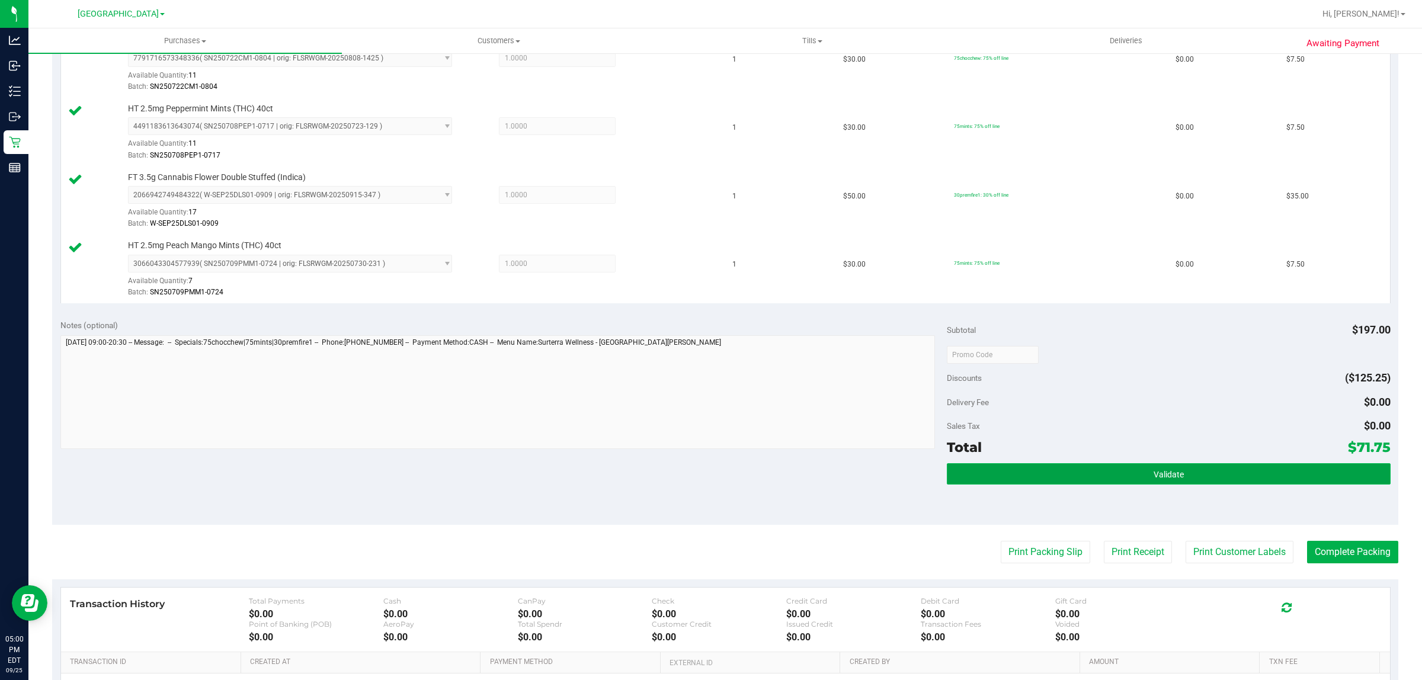
click at [1014, 480] on button "Validate" at bounding box center [1168, 473] width 443 height 21
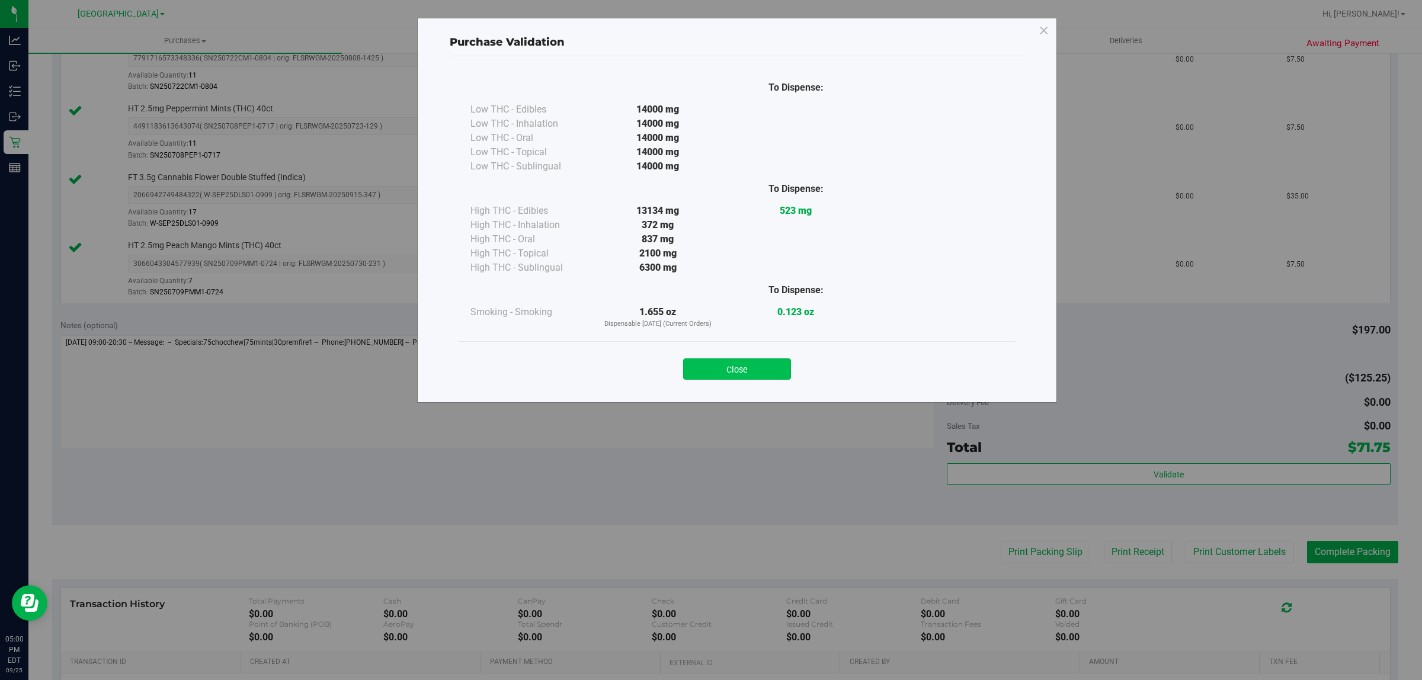
click at [738, 372] on button "Close" at bounding box center [737, 369] width 108 height 21
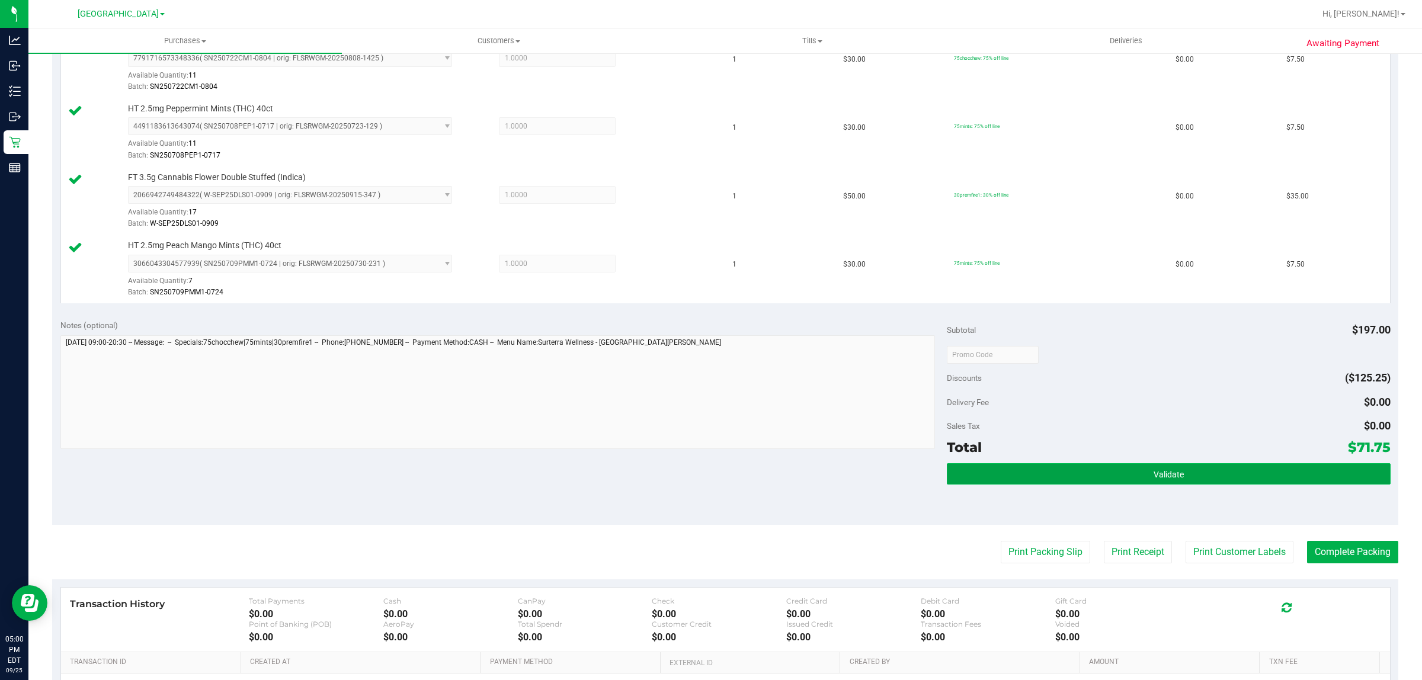
click at [1198, 466] on button "Validate" at bounding box center [1168, 473] width 443 height 21
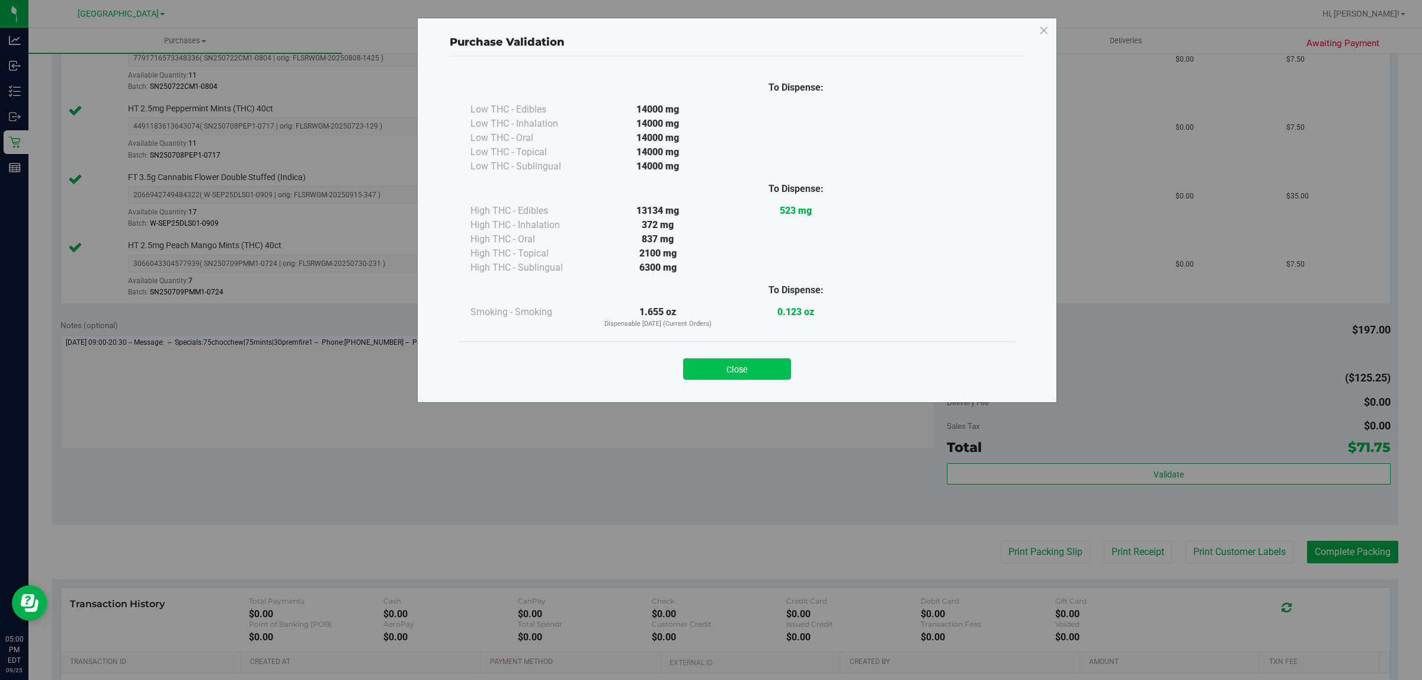
click at [762, 363] on button "Close" at bounding box center [737, 369] width 108 height 21
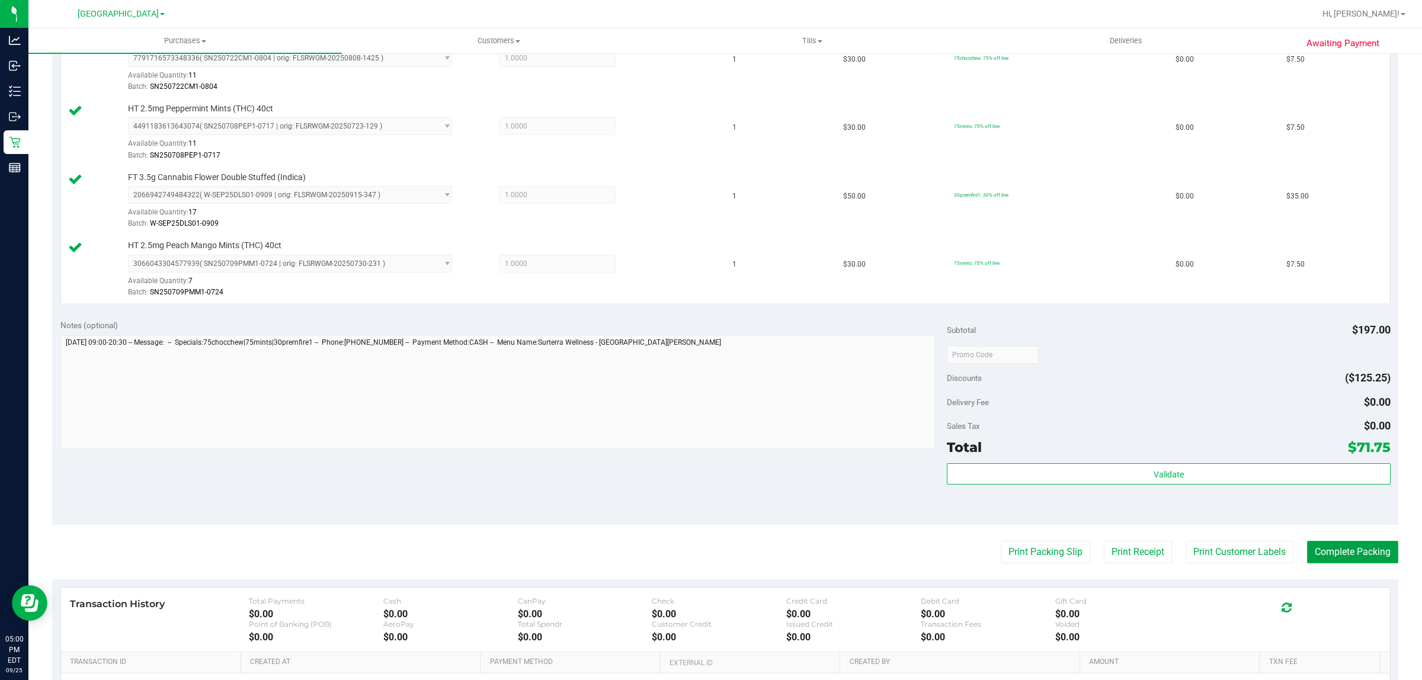
click at [1364, 564] on button "Complete Packing" at bounding box center [1352, 552] width 91 height 23
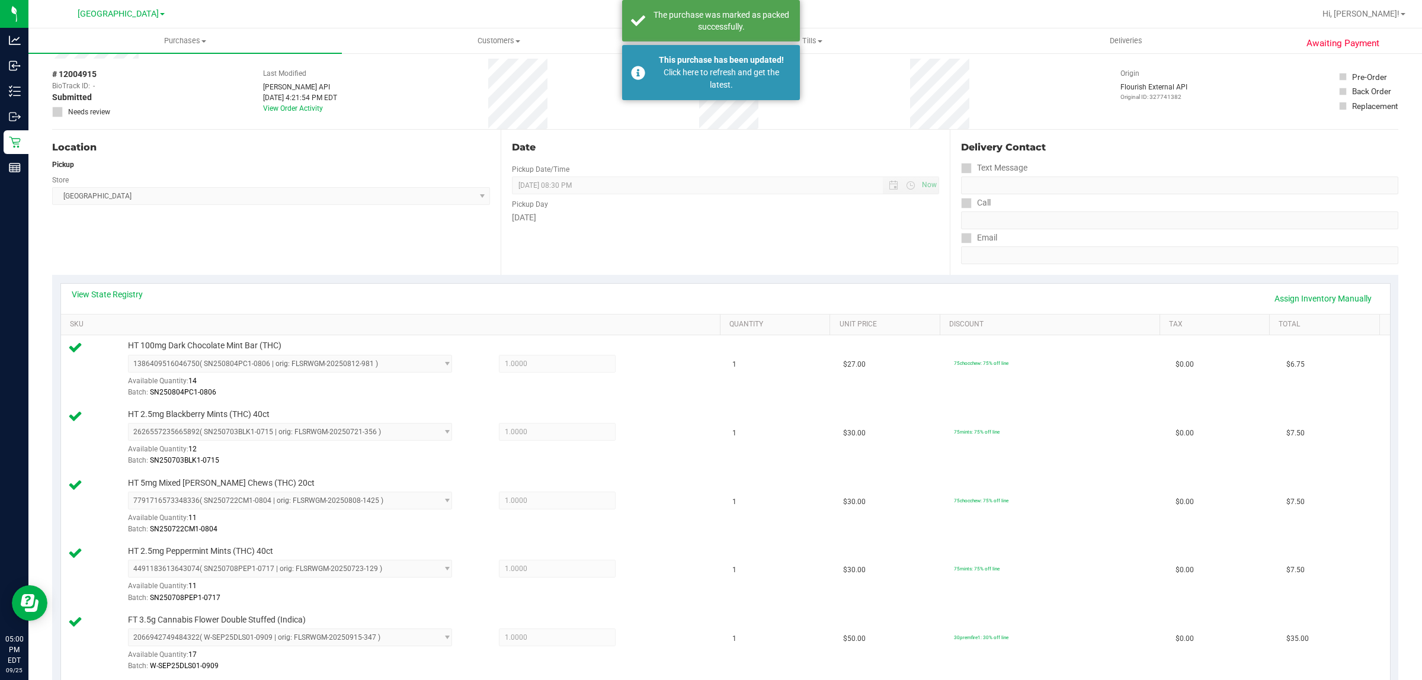
scroll to position [0, 0]
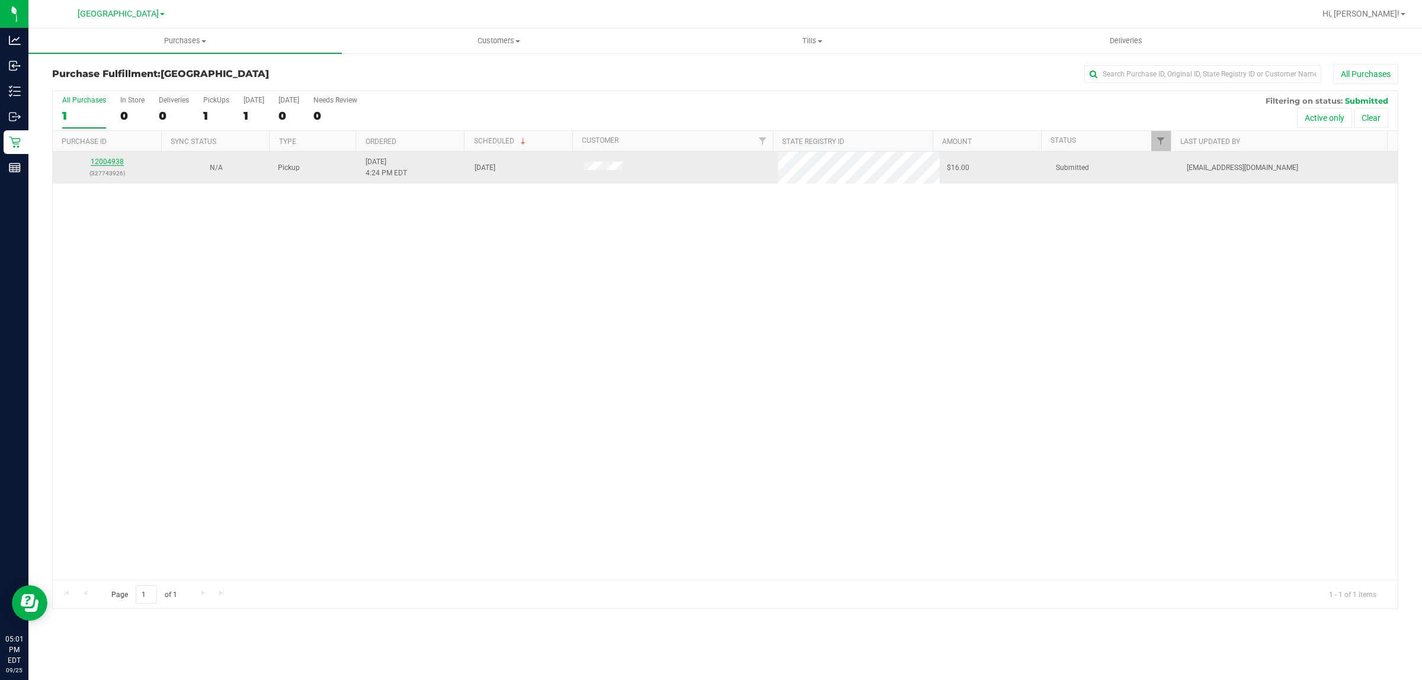
click at [107, 163] on link "12004938" at bounding box center [107, 162] width 33 height 8
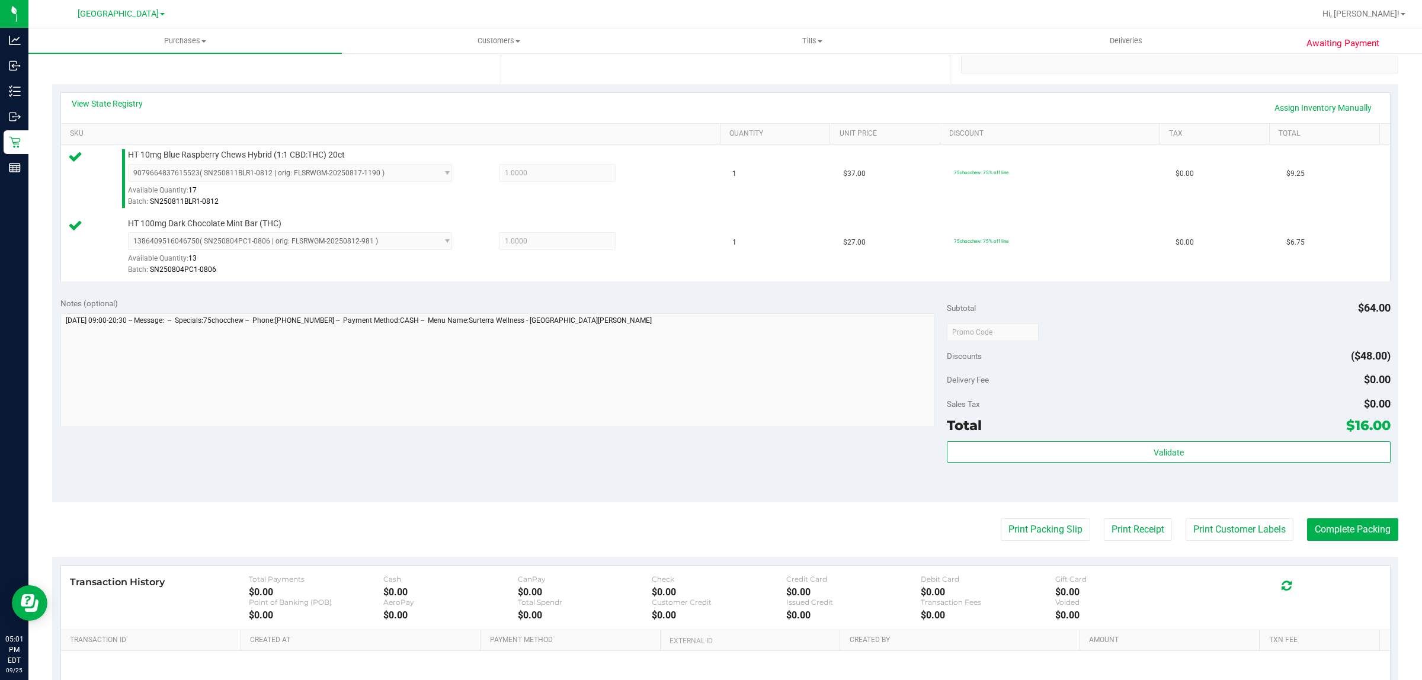
scroll to position [296, 0]
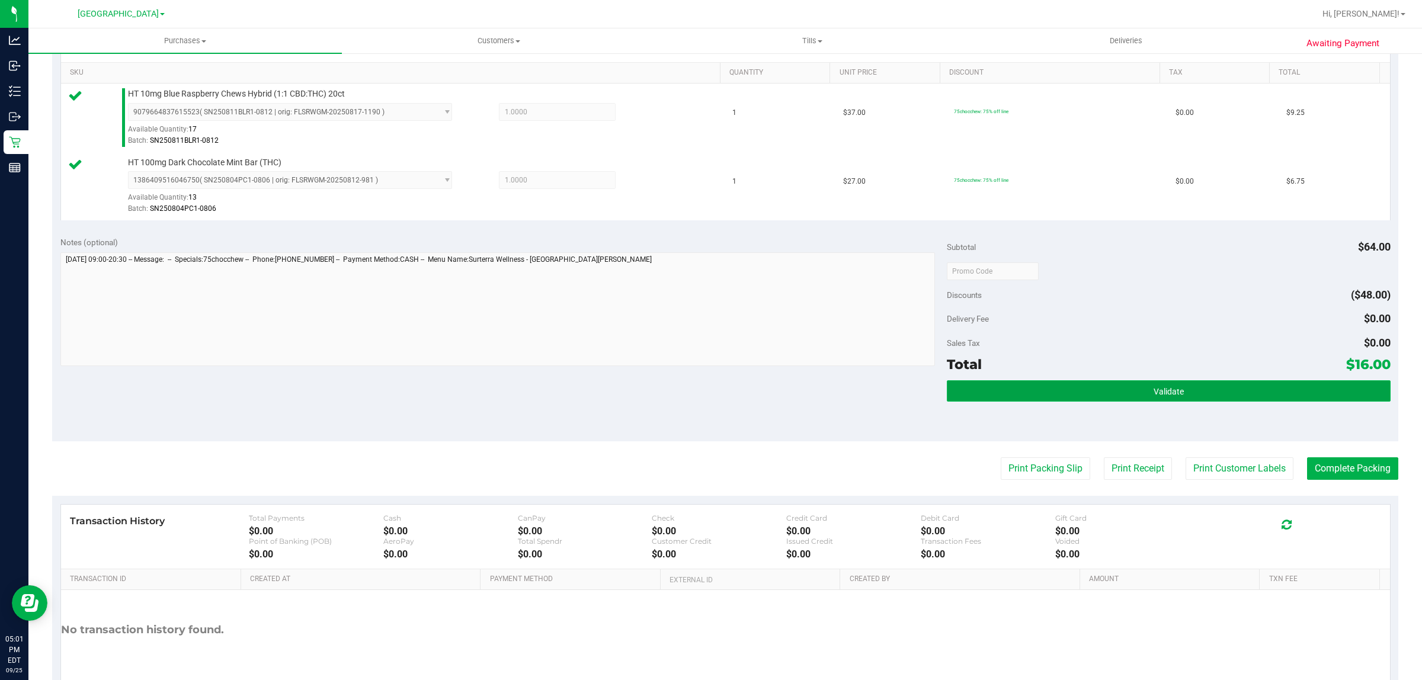
click at [1096, 394] on button "Validate" at bounding box center [1168, 390] width 443 height 21
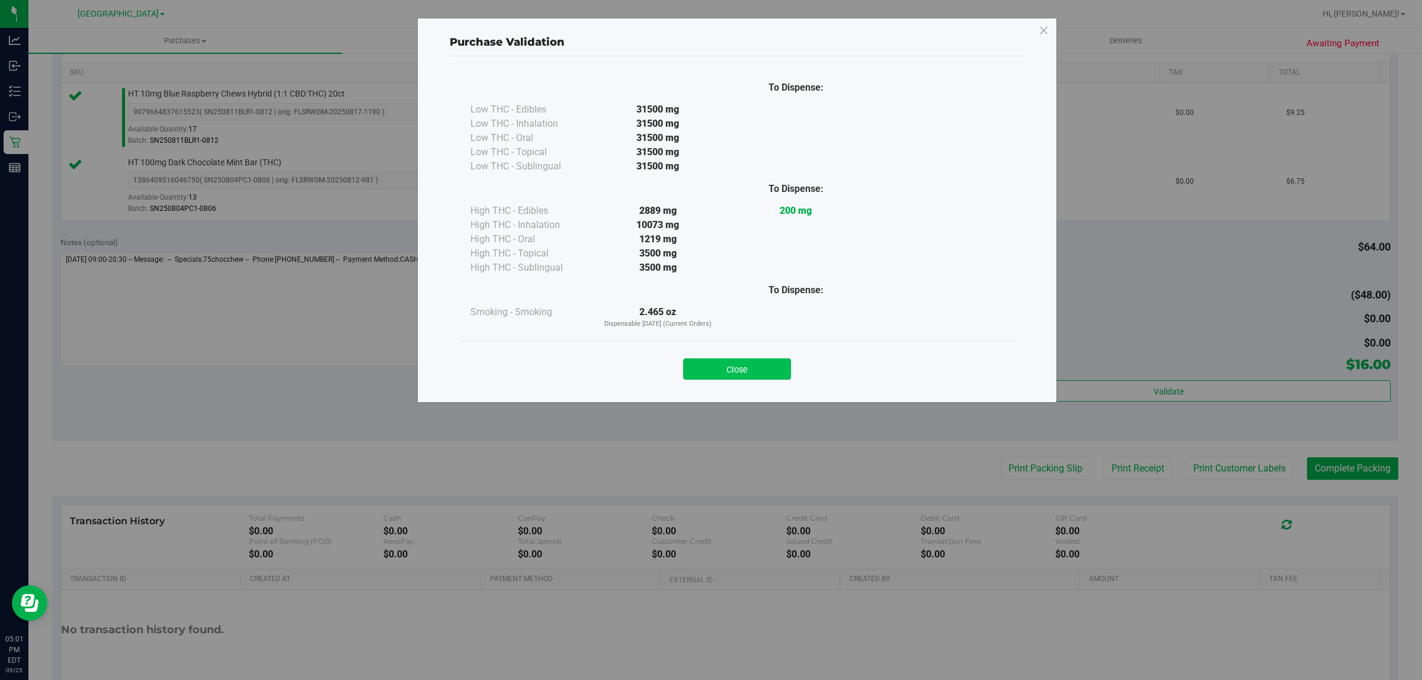
drag, startPoint x: 741, startPoint y: 353, endPoint x: 741, endPoint y: 371, distance: 18.4
click at [740, 353] on div "Close" at bounding box center [737, 366] width 539 height 30
click at [742, 386] on div "Close" at bounding box center [737, 365] width 557 height 48
drag, startPoint x: 742, startPoint y: 350, endPoint x: 744, endPoint y: 356, distance: 6.8
click at [743, 351] on div "Close" at bounding box center [737, 365] width 557 height 48
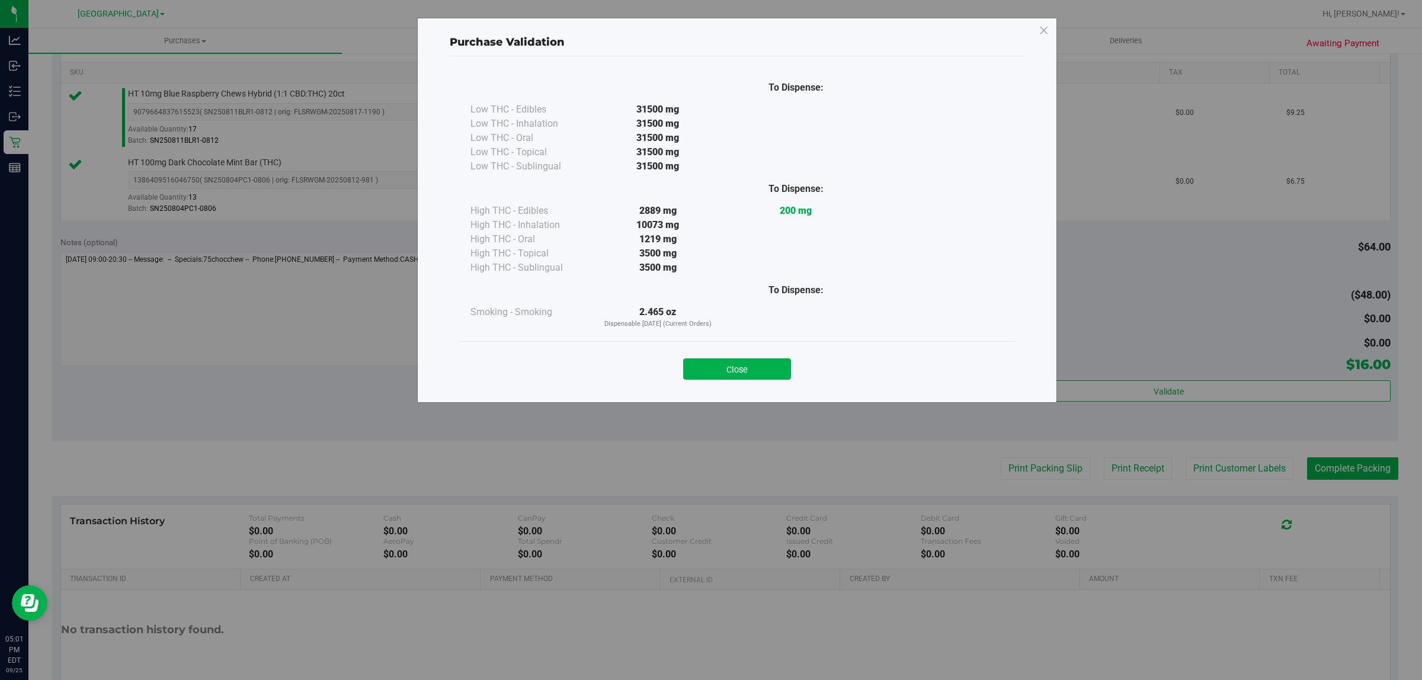
click at [744, 372] on button "Close" at bounding box center [737, 369] width 108 height 21
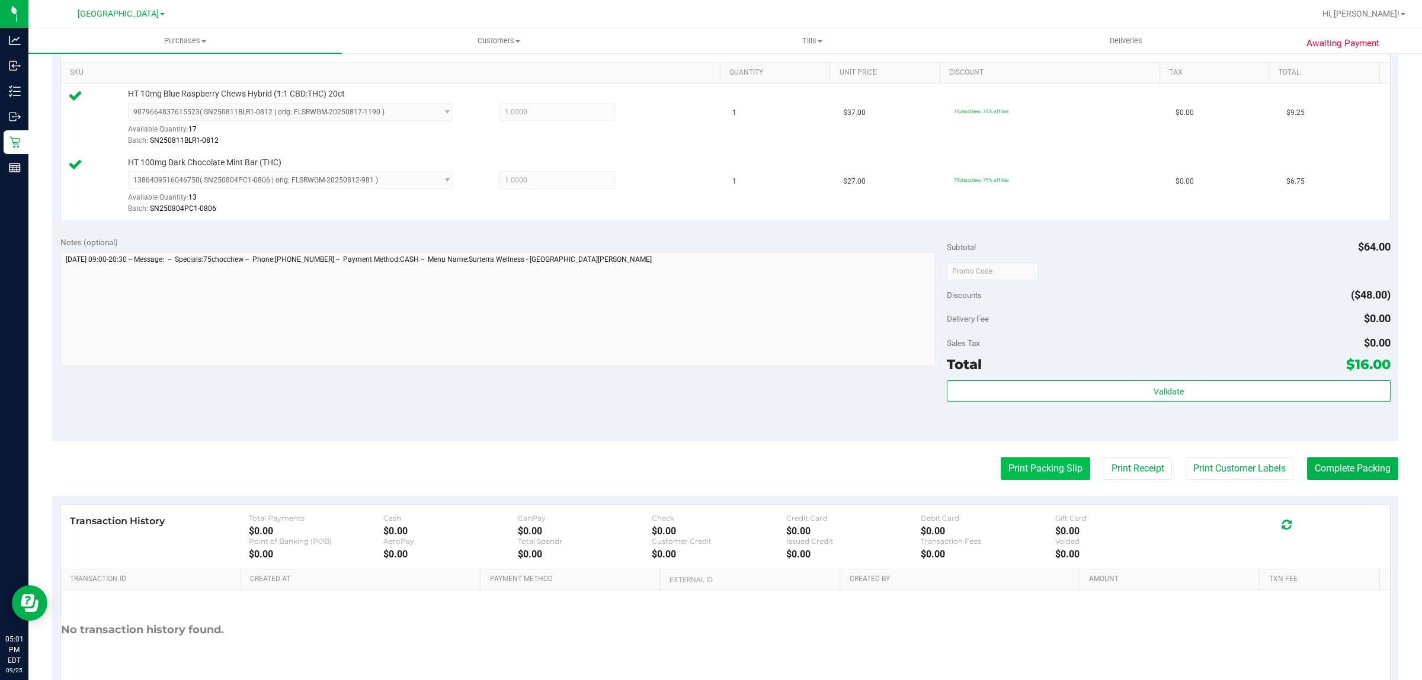
click at [1009, 478] on button "Print Packing Slip" at bounding box center [1045, 468] width 89 height 23
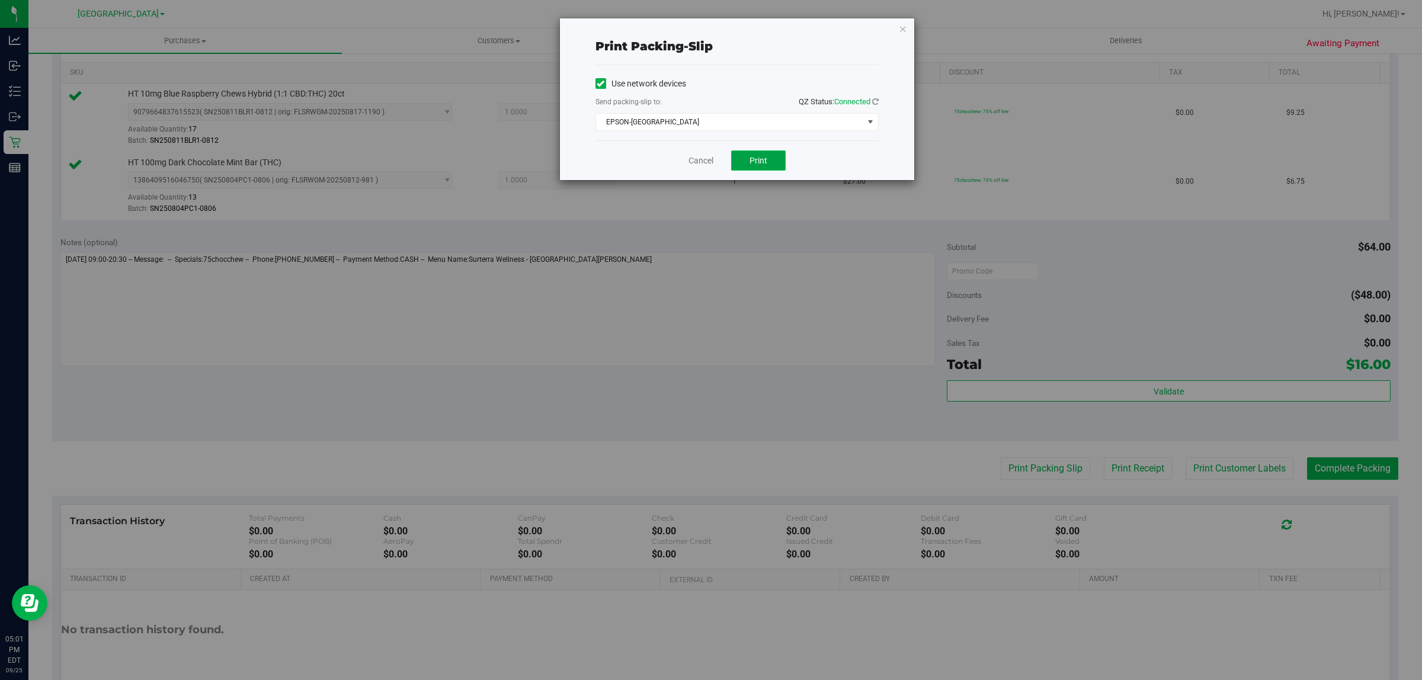
click at [764, 165] on span "Print" at bounding box center [759, 160] width 18 height 9
click at [700, 166] on link "Cancel" at bounding box center [701, 161] width 25 height 12
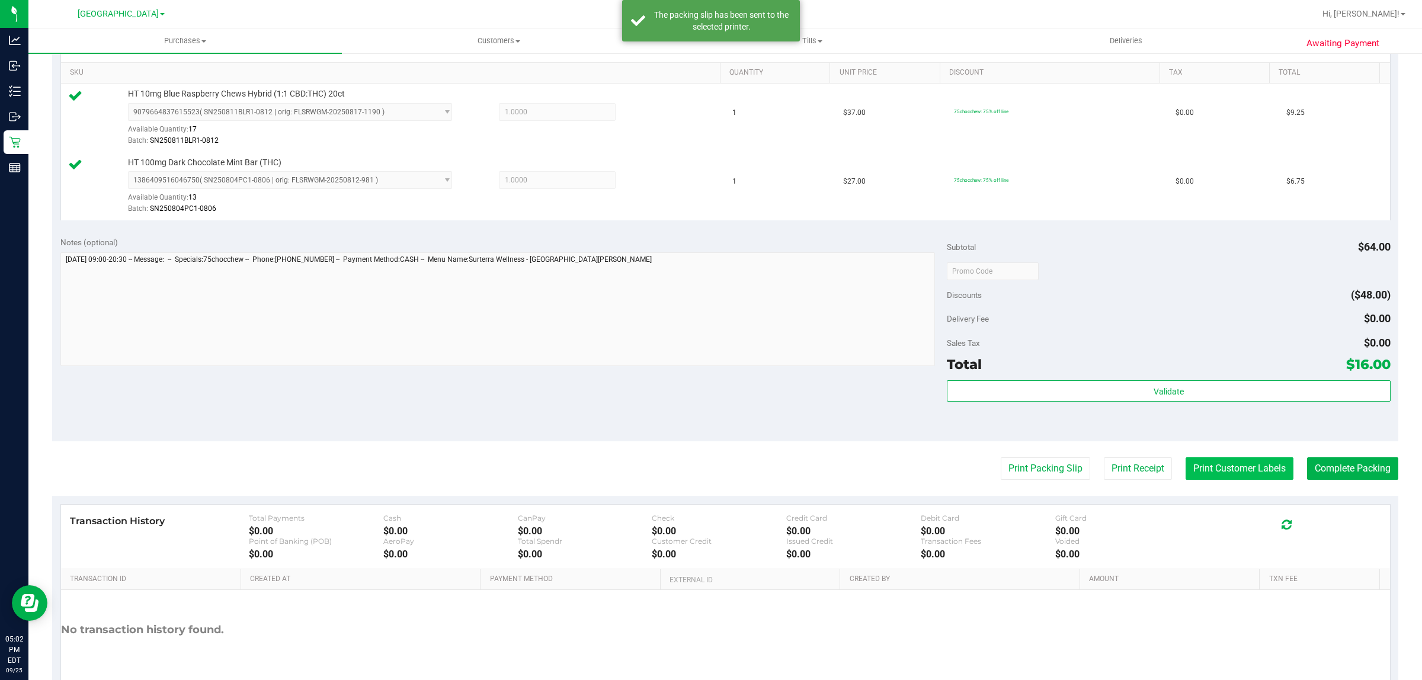
click at [1209, 469] on button "Print Customer Labels" at bounding box center [1240, 468] width 108 height 23
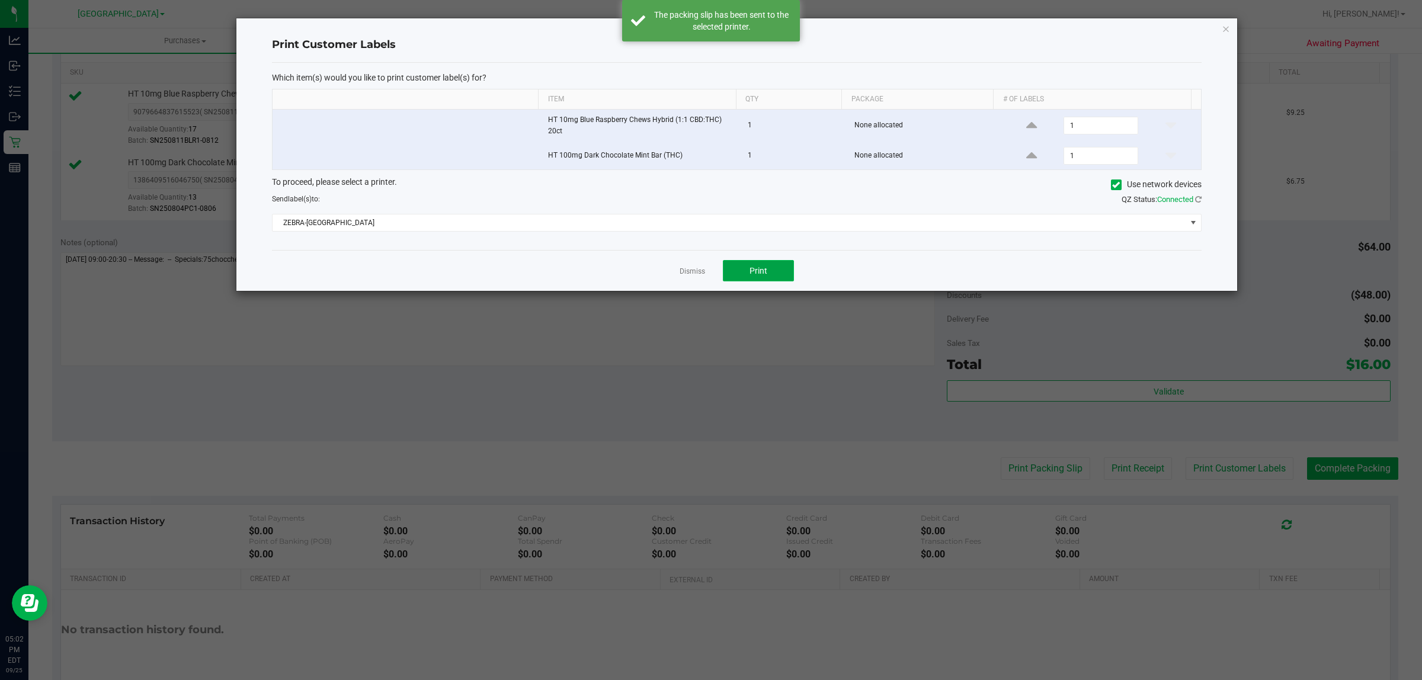
click at [761, 270] on span "Print" at bounding box center [759, 270] width 18 height 9
click at [697, 271] on link "Dismiss" at bounding box center [692, 272] width 25 height 10
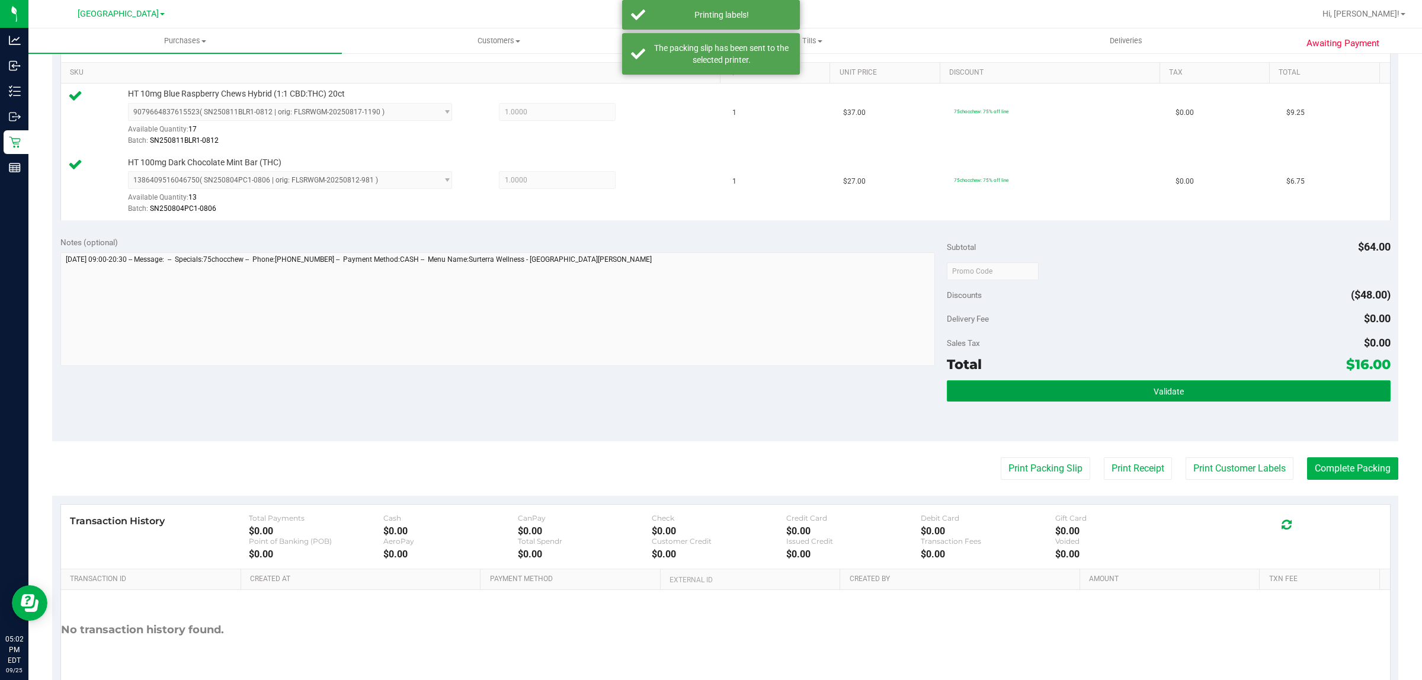
click at [1061, 382] on button "Validate" at bounding box center [1168, 390] width 443 height 21
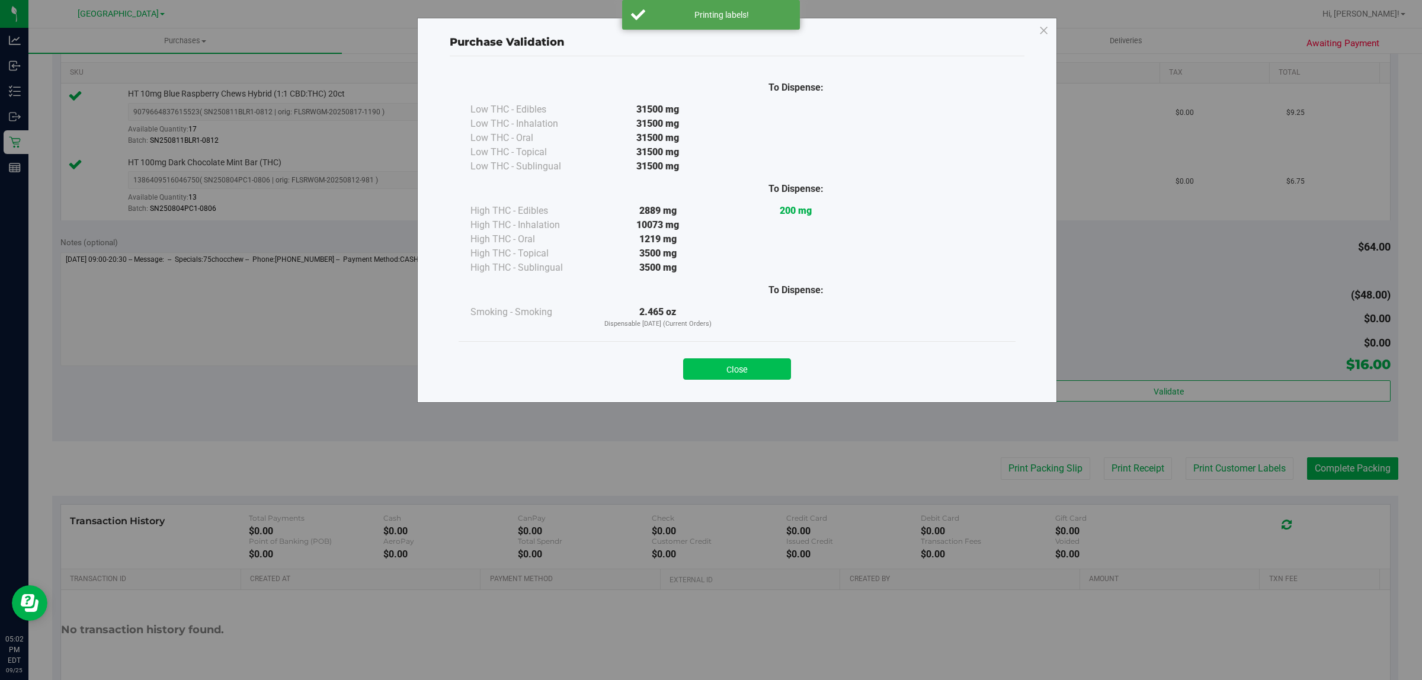
click at [783, 366] on button "Close" at bounding box center [737, 369] width 108 height 21
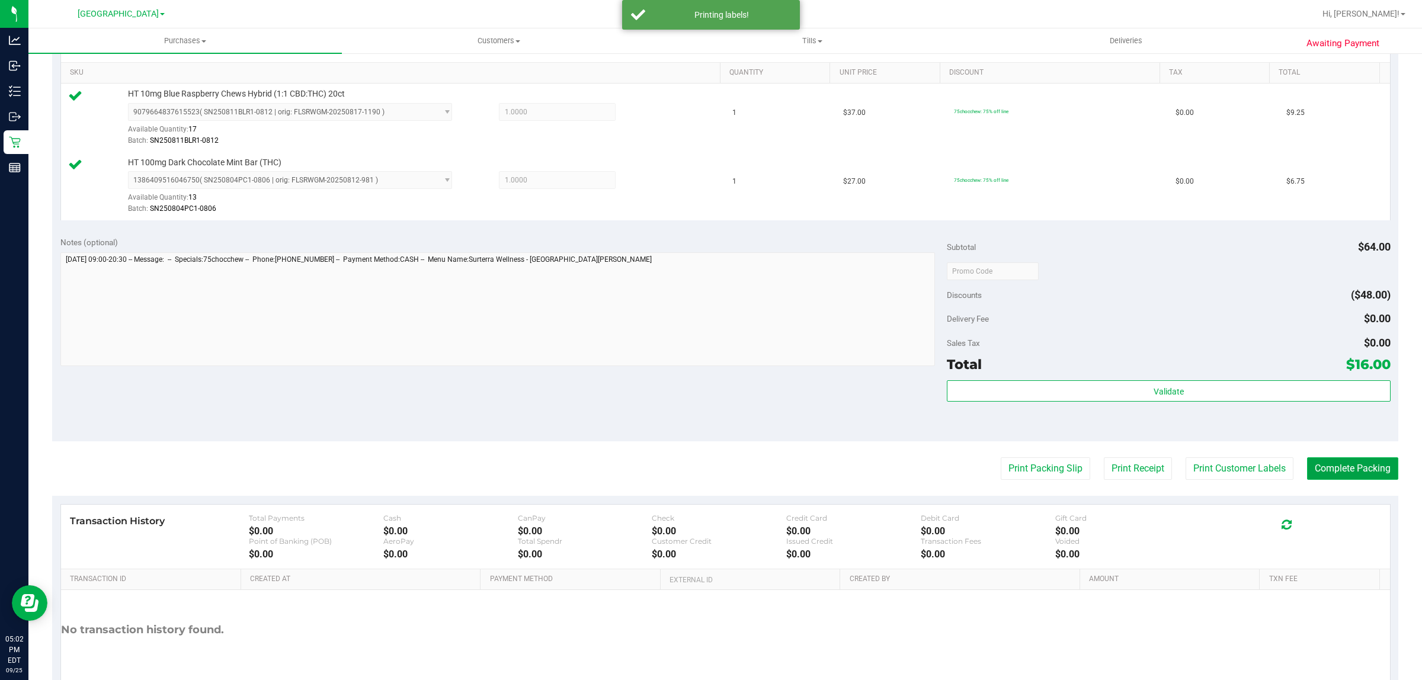
click at [1325, 476] on button "Complete Packing" at bounding box center [1352, 468] width 91 height 23
